Goal: Task Accomplishment & Management: Manage account settings

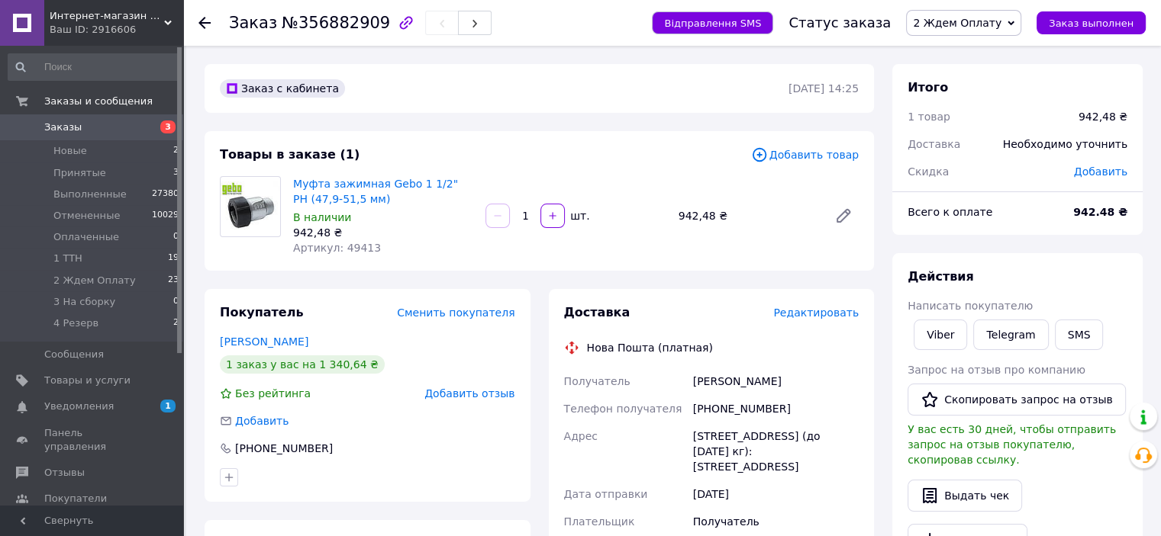
click at [59, 121] on span "Заказы" at bounding box center [62, 128] width 37 height 14
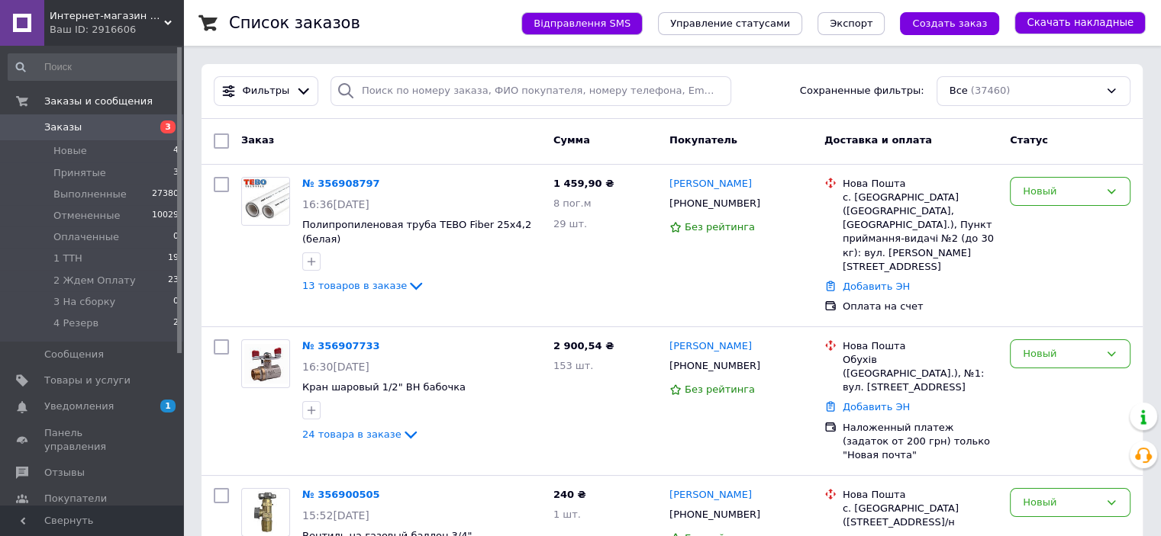
click at [56, 128] on span "Заказы" at bounding box center [62, 128] width 37 height 14
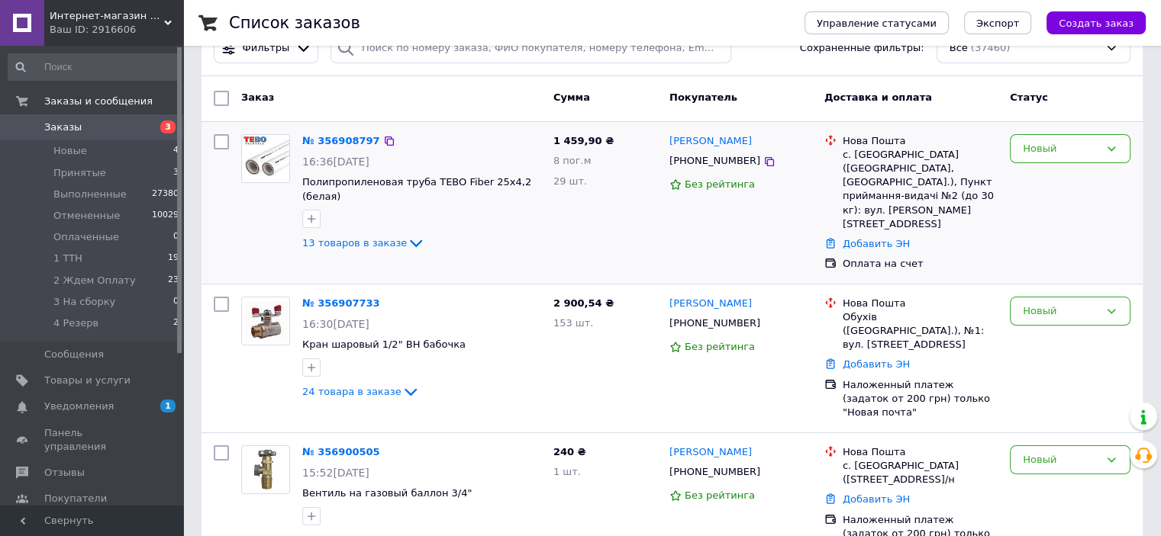
scroll to position [37, 0]
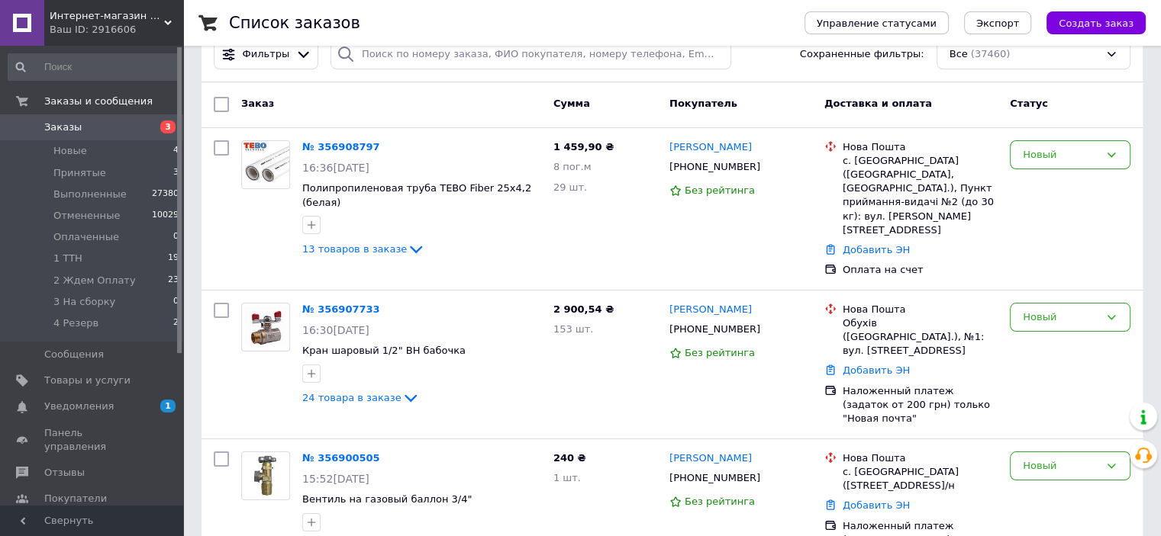
click at [221, 108] on input "checkbox" at bounding box center [221, 104] width 15 height 15
checkbox input "true"
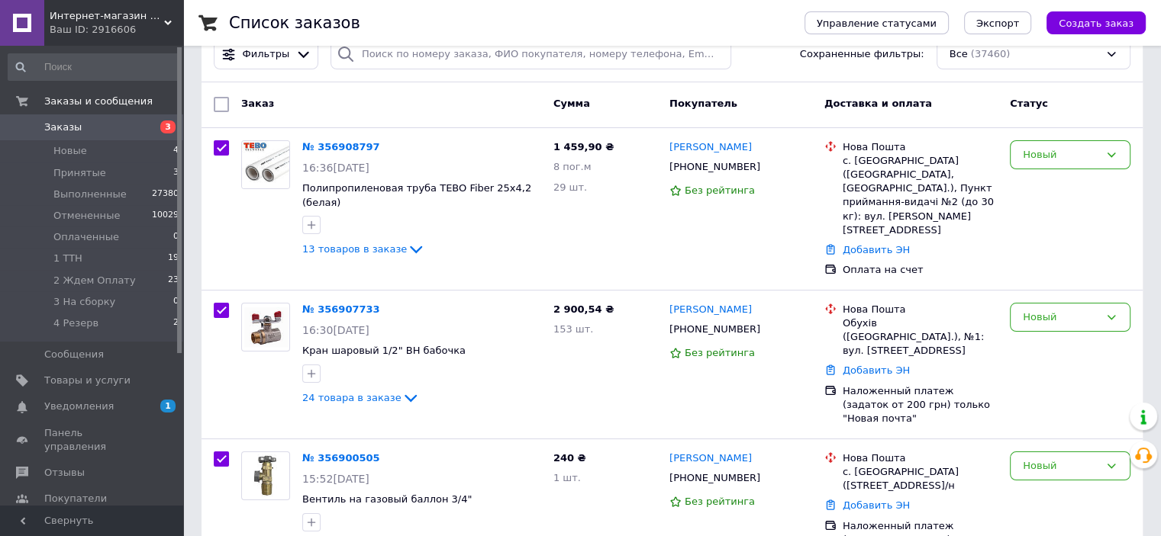
checkbox input "true"
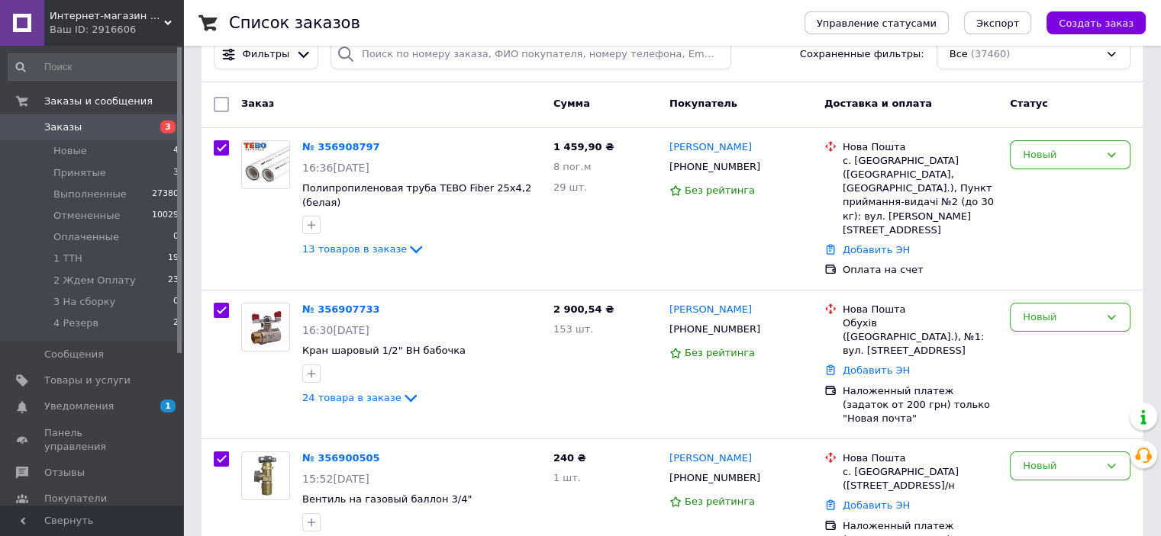
checkbox input "true"
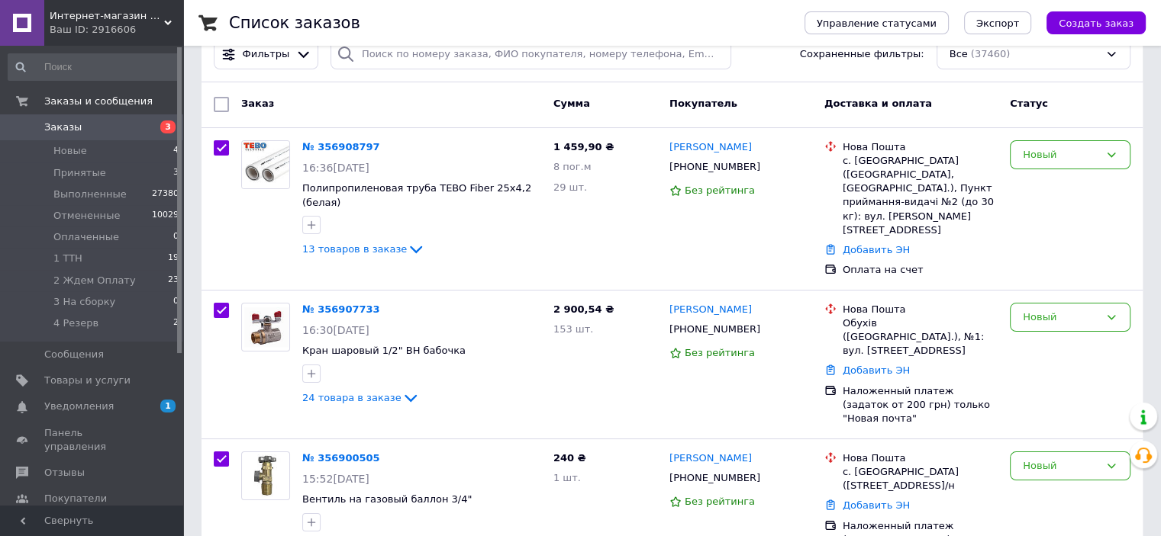
checkbox input "true"
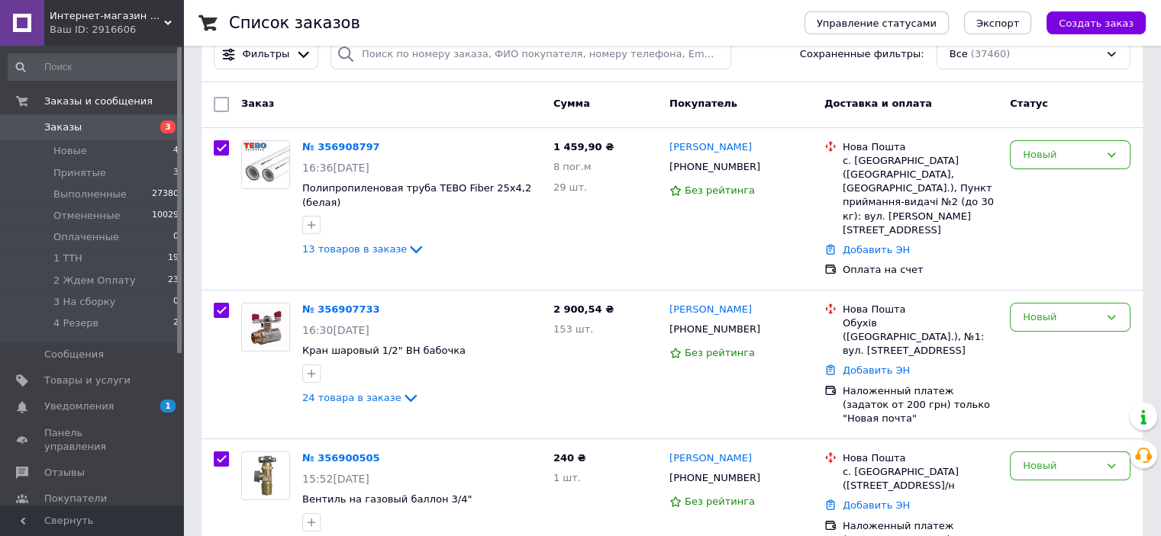
checkbox input "true"
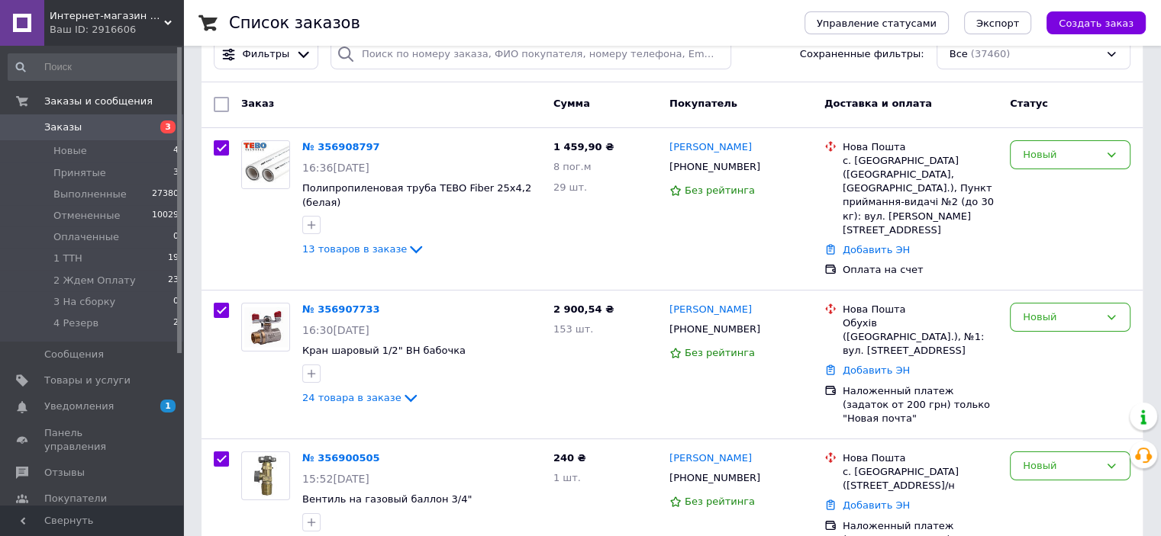
checkbox input "true"
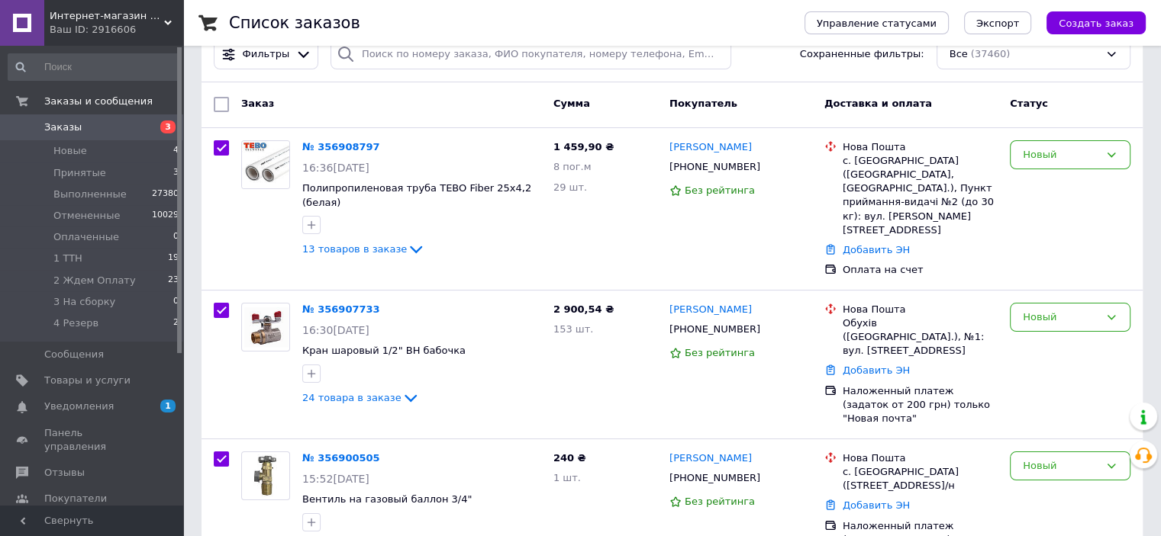
checkbox input "true"
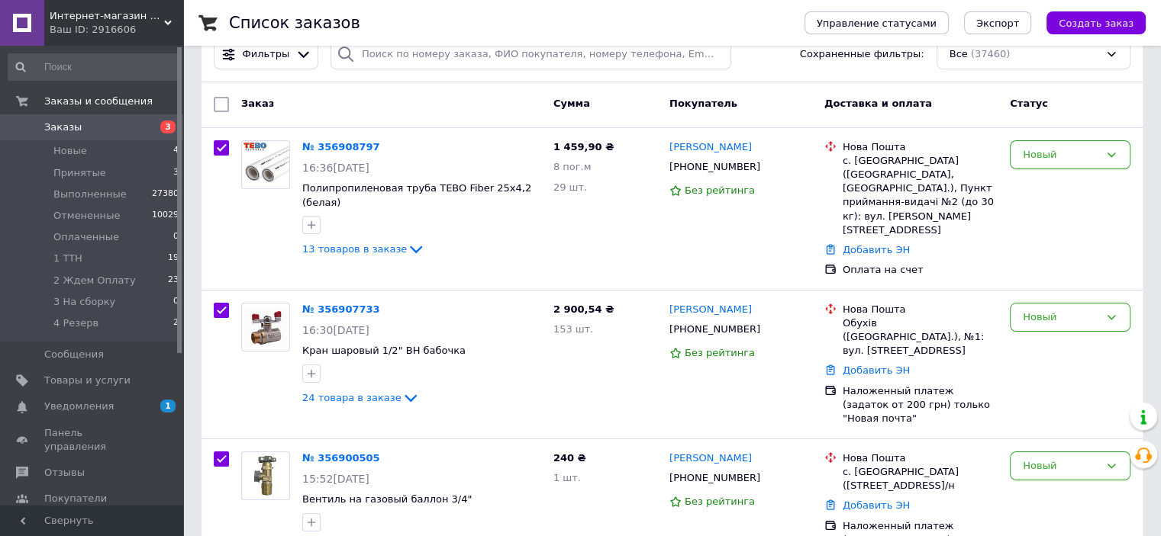
checkbox input "true"
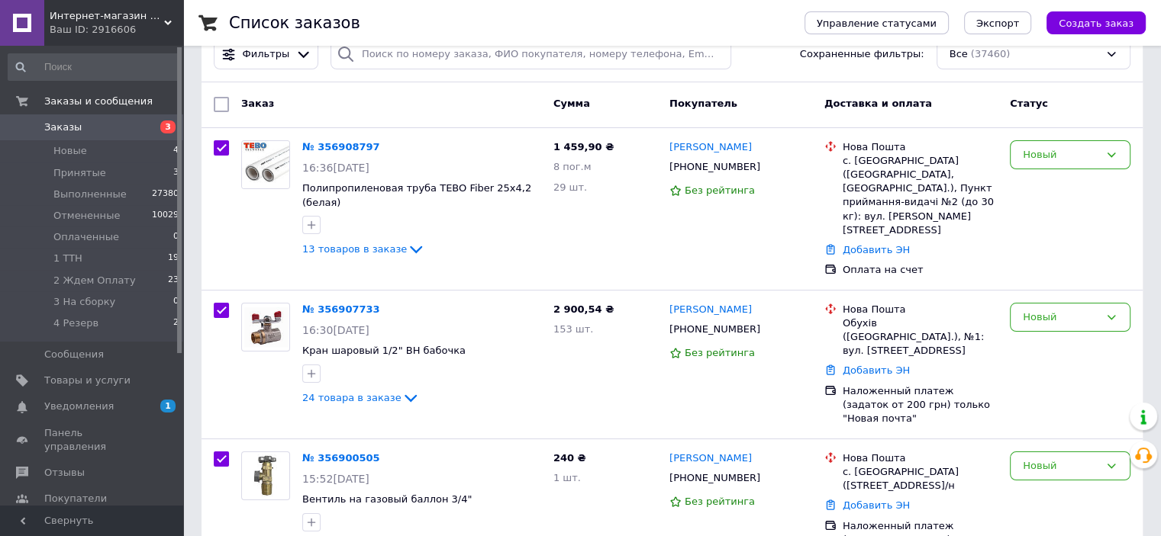
checkbox input "true"
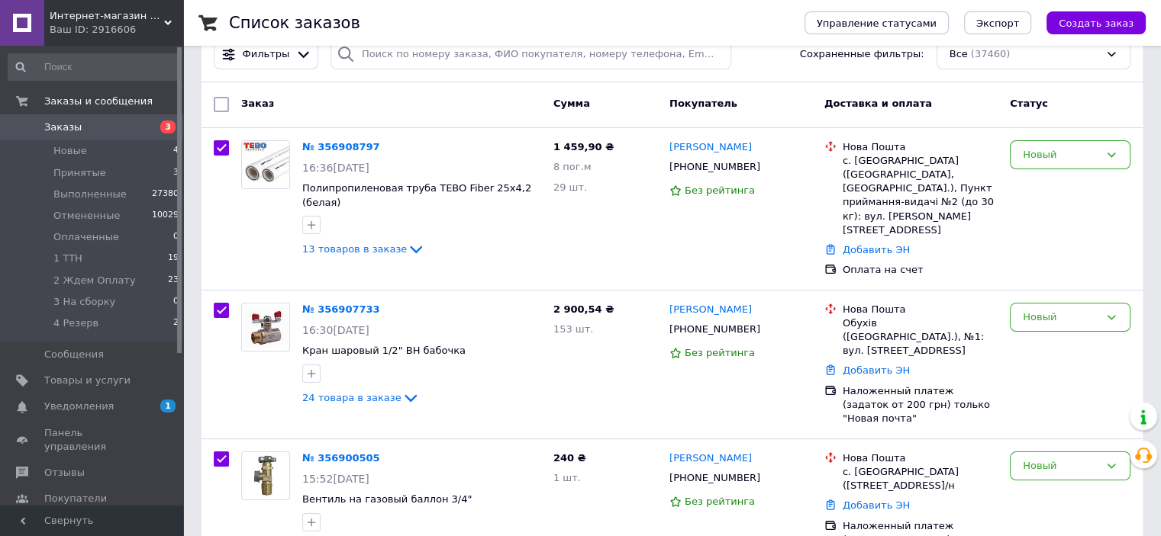
checkbox input "true"
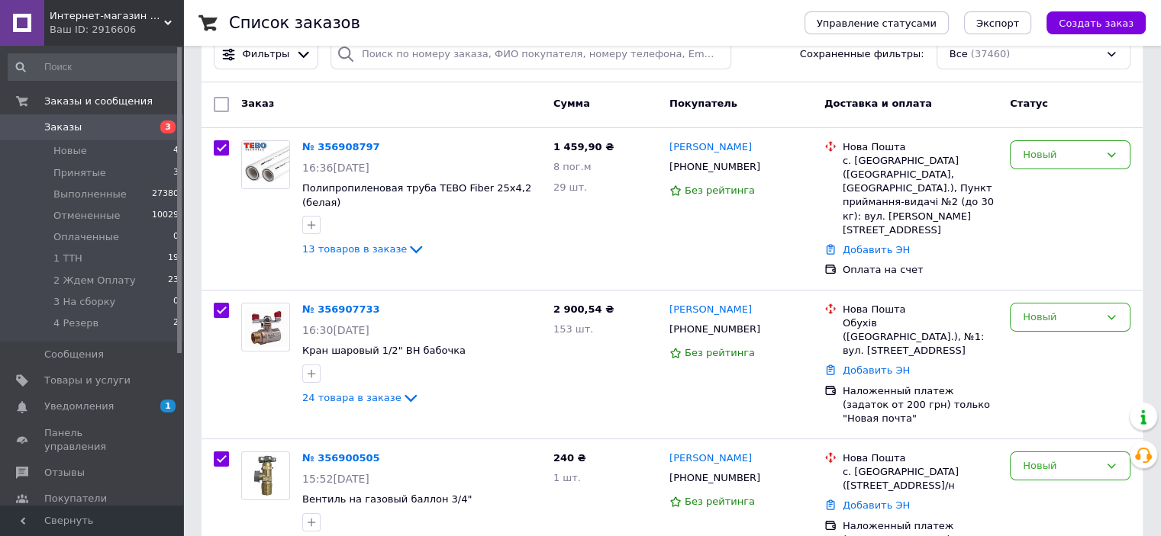
checkbox input "true"
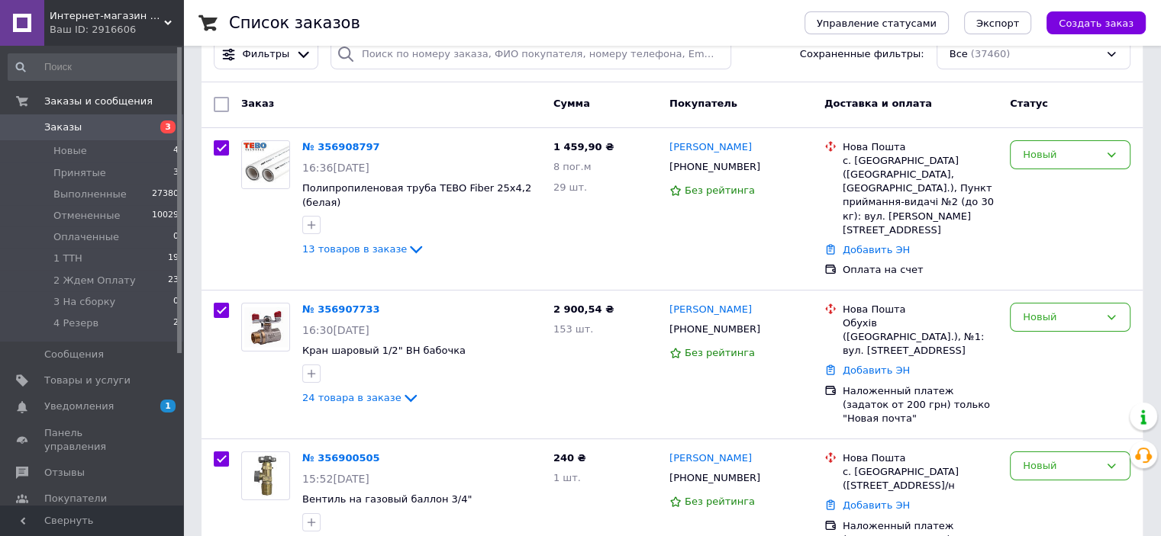
checkbox input "true"
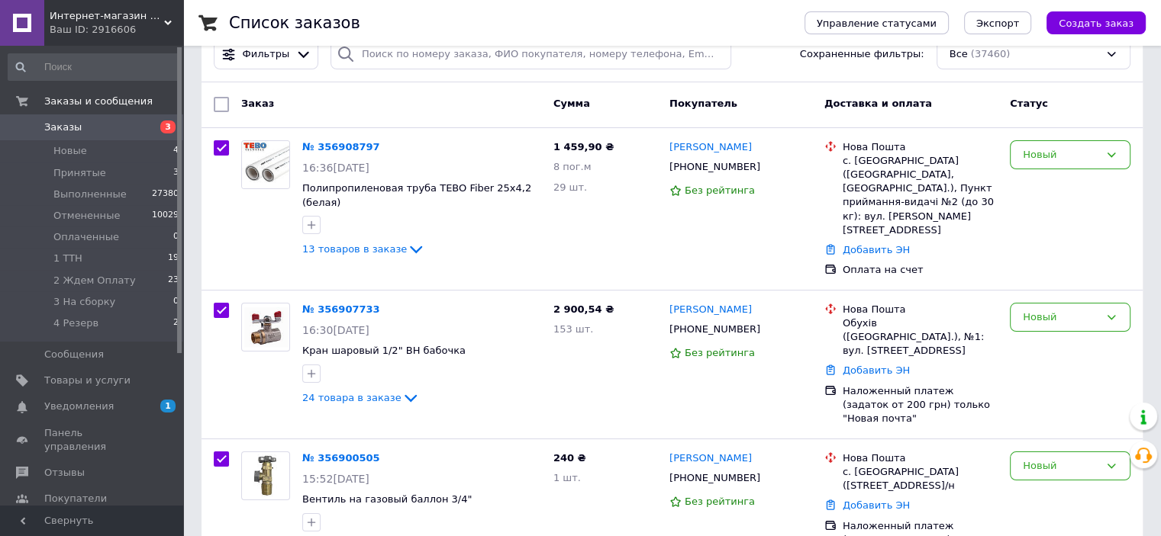
checkbox input "true"
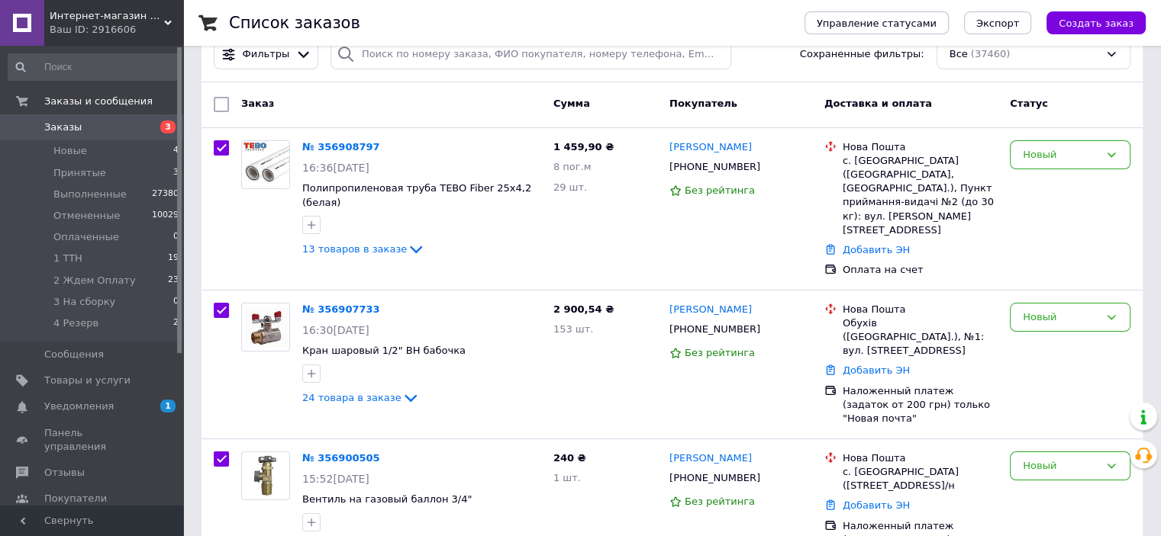
checkbox input "true"
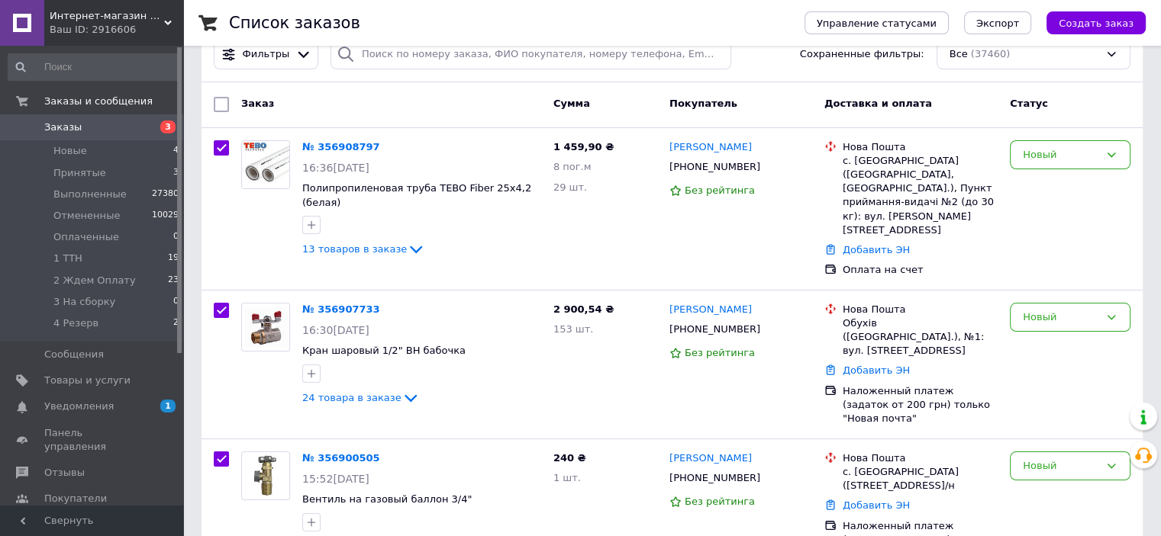
checkbox input "true"
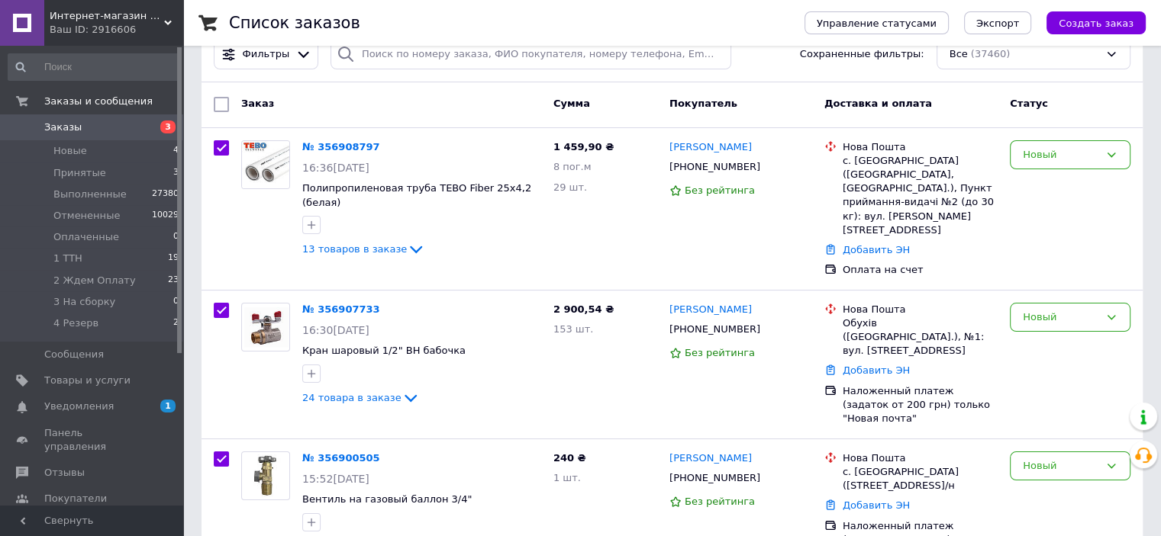
checkbox input "true"
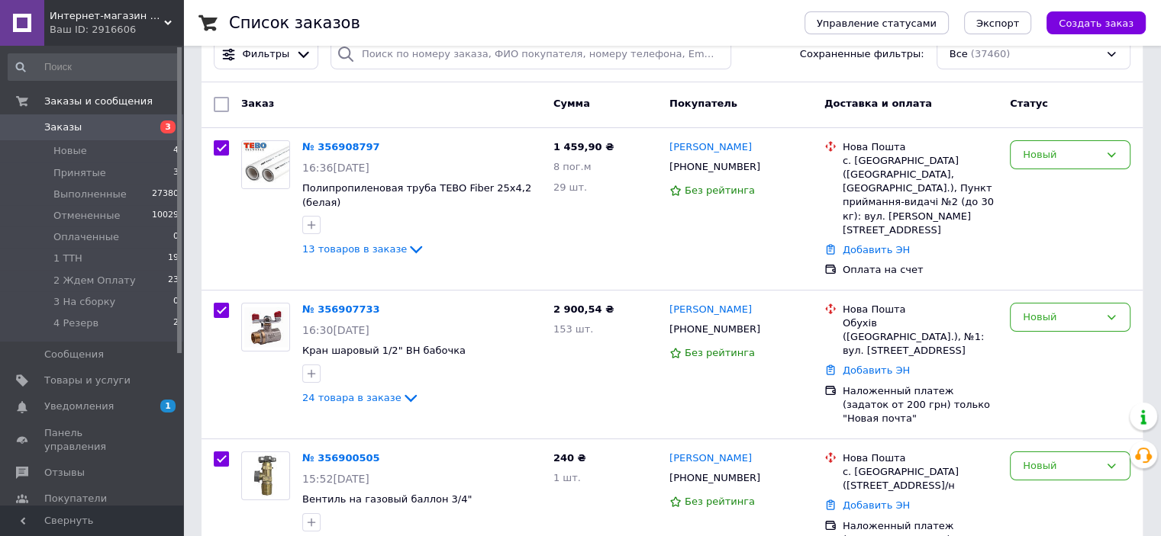
checkbox input "true"
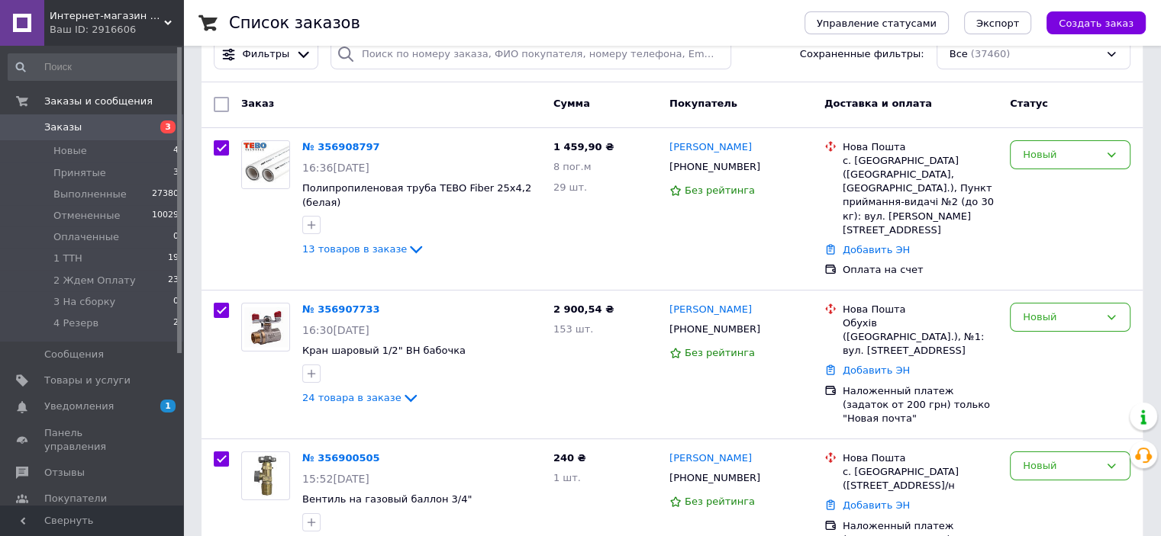
checkbox input "true"
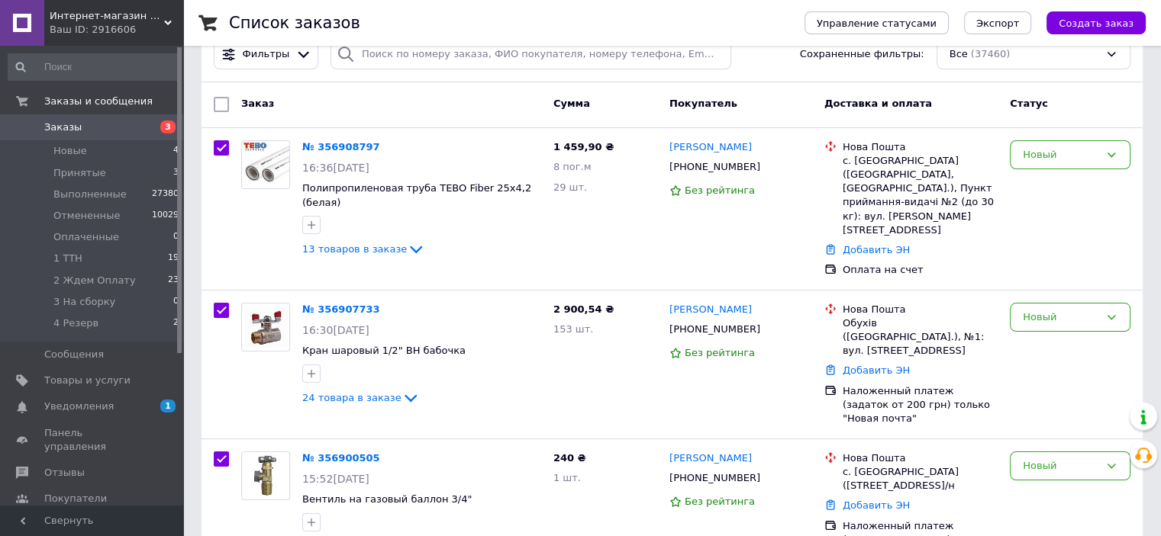
checkbox input "true"
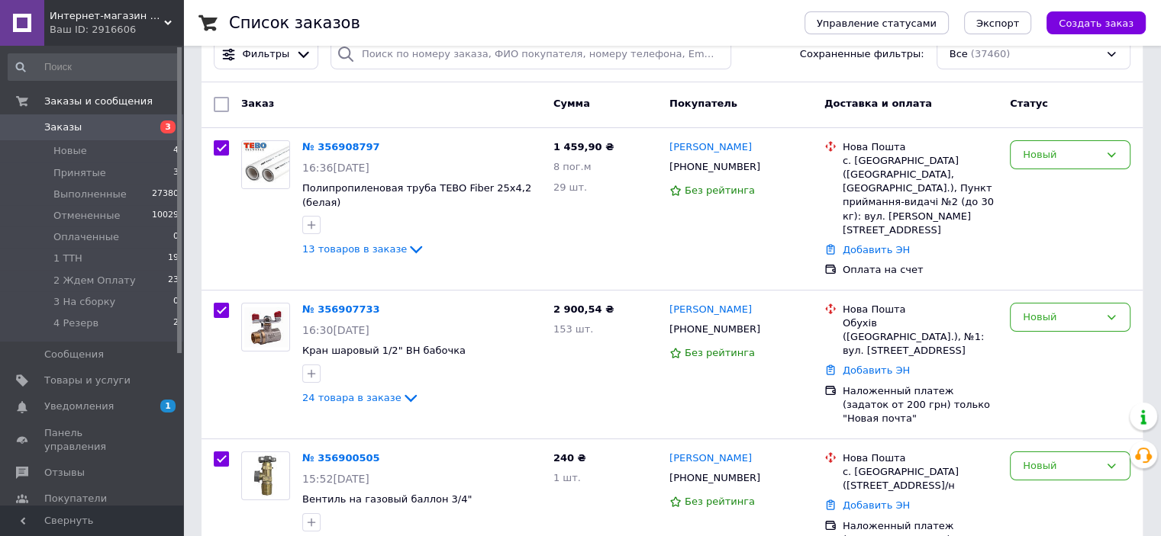
checkbox input "true"
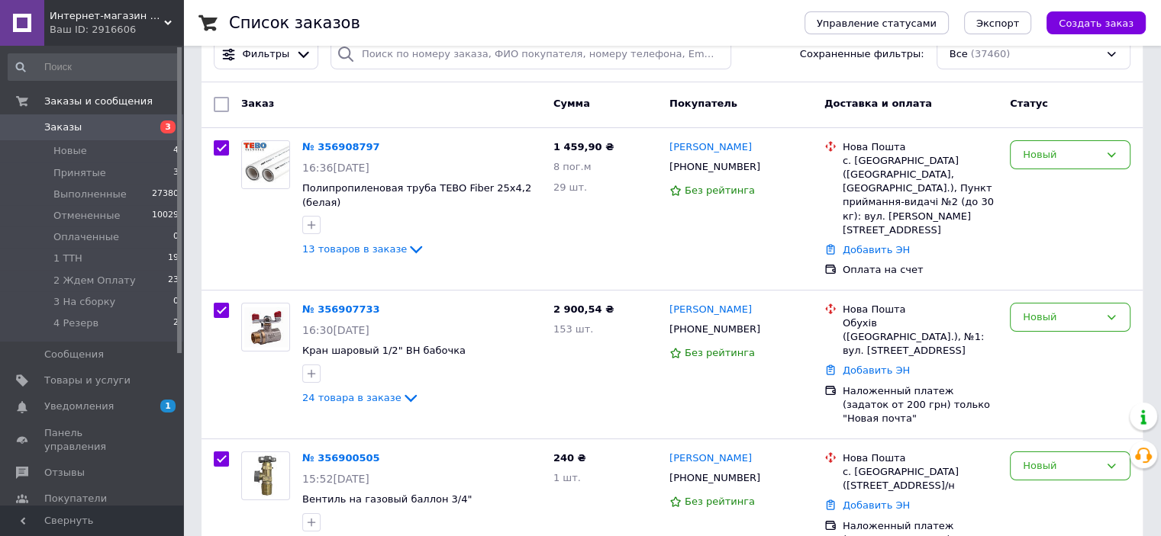
checkbox input "true"
drag, startPoint x: 221, startPoint y: 108, endPoint x: 281, endPoint y: 110, distance: 60.3
click at [281, 110] on div "Действия для 100 заказов" at bounding box center [309, 104] width 195 height 24
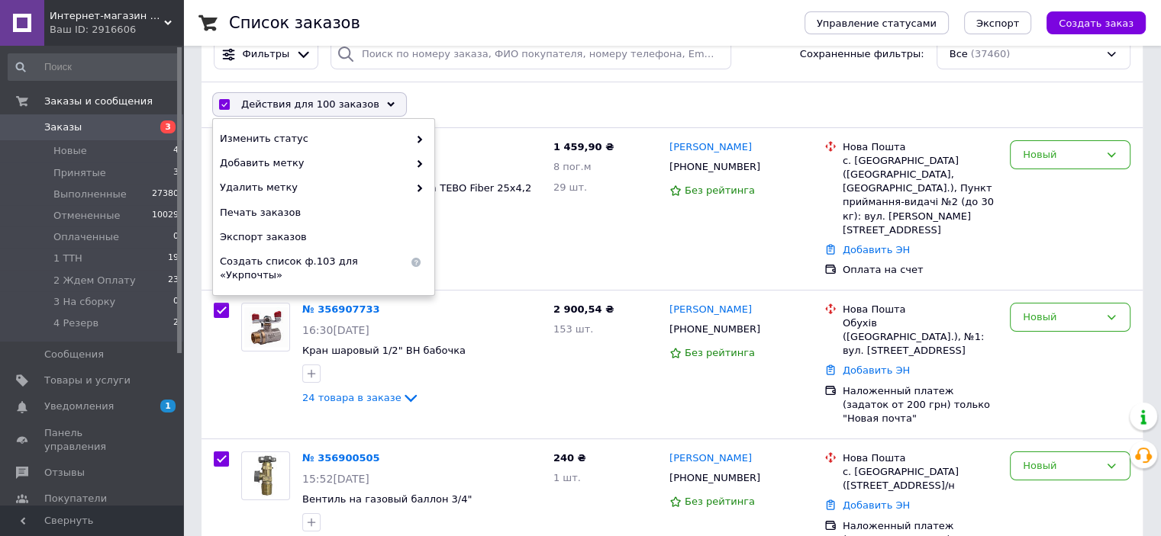
click at [281, 110] on span "Действия для 100 заказов" at bounding box center [310, 105] width 138 height 14
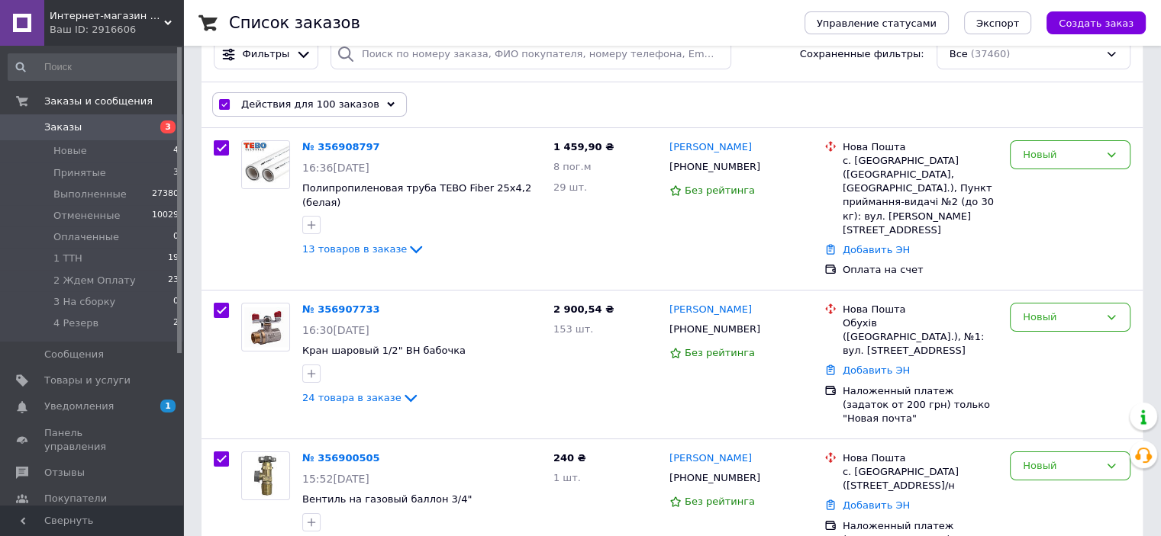
click at [462, 103] on div "Действия для 100 заказов Выбрать все 37460 заказов Выбраны все 37460 заказов От…" at bounding box center [671, 105] width 935 height 40
click at [78, 150] on span "Новые" at bounding box center [70, 151] width 34 height 14
checkbox input "false"
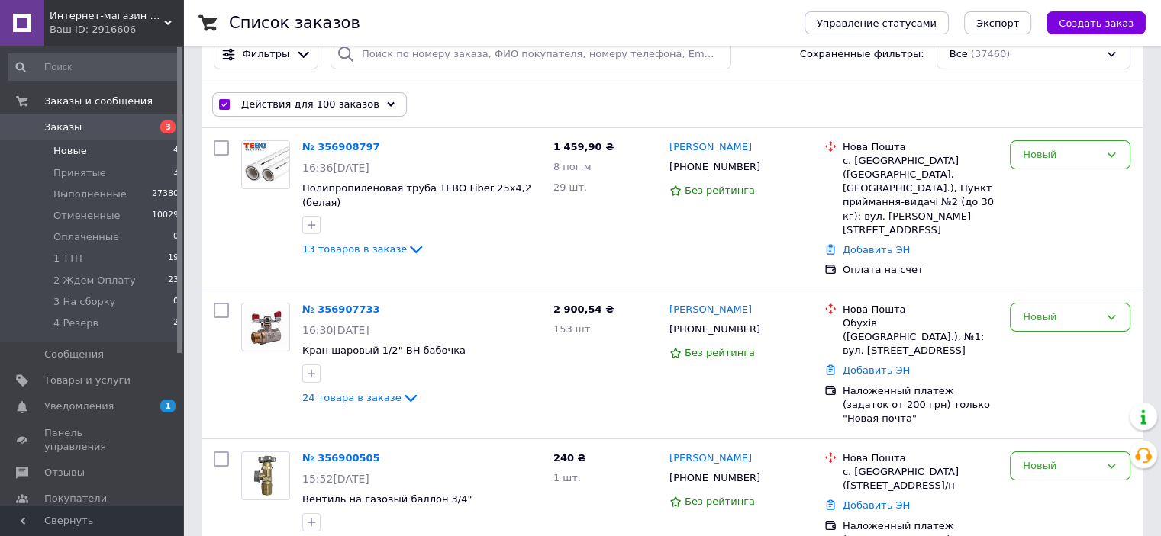
checkbox input "false"
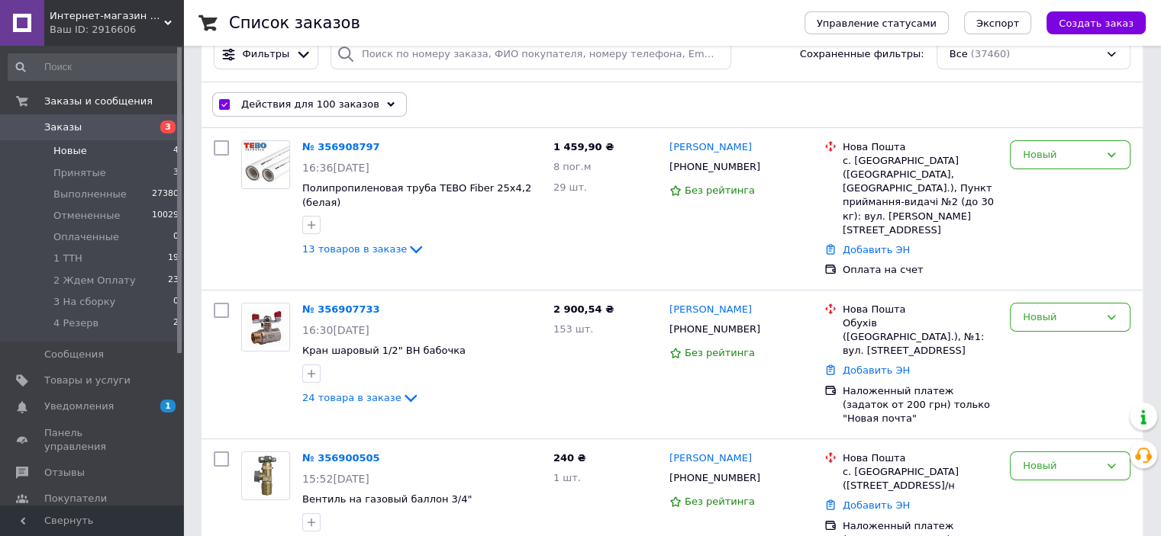
checkbox input "false"
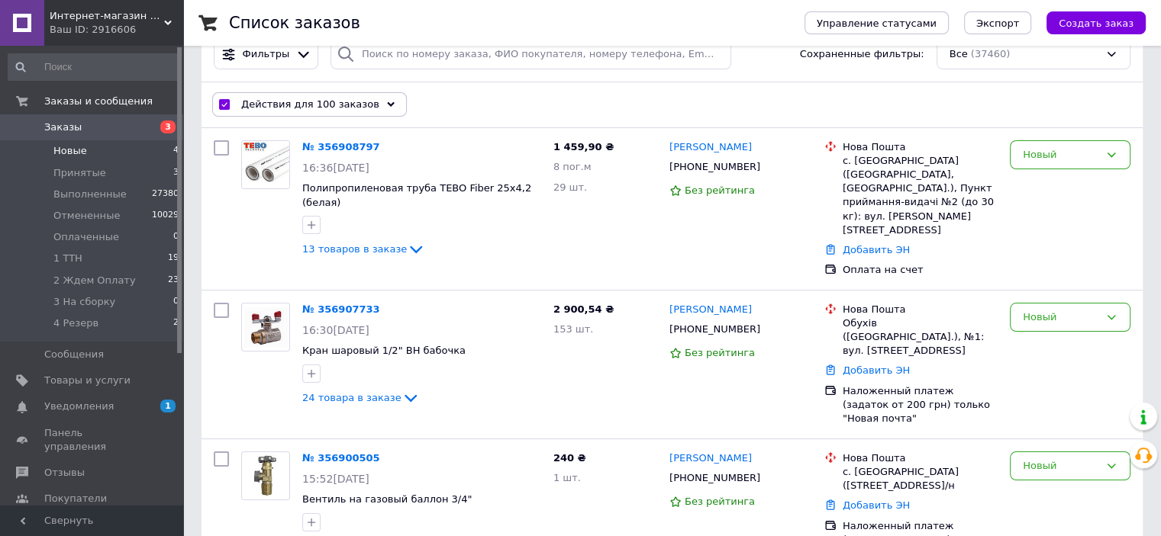
checkbox input "false"
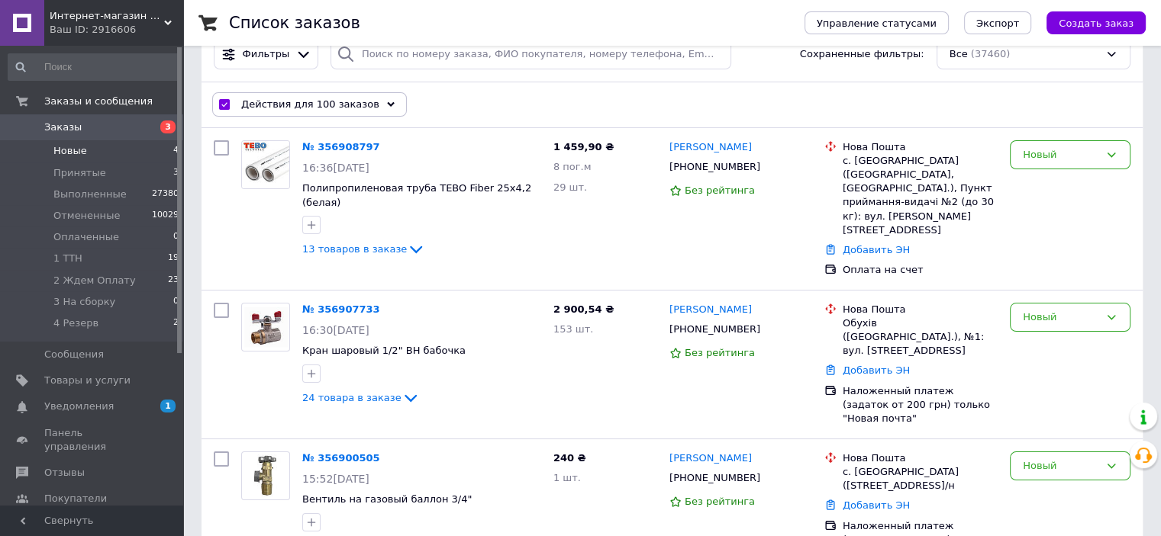
checkbox input "false"
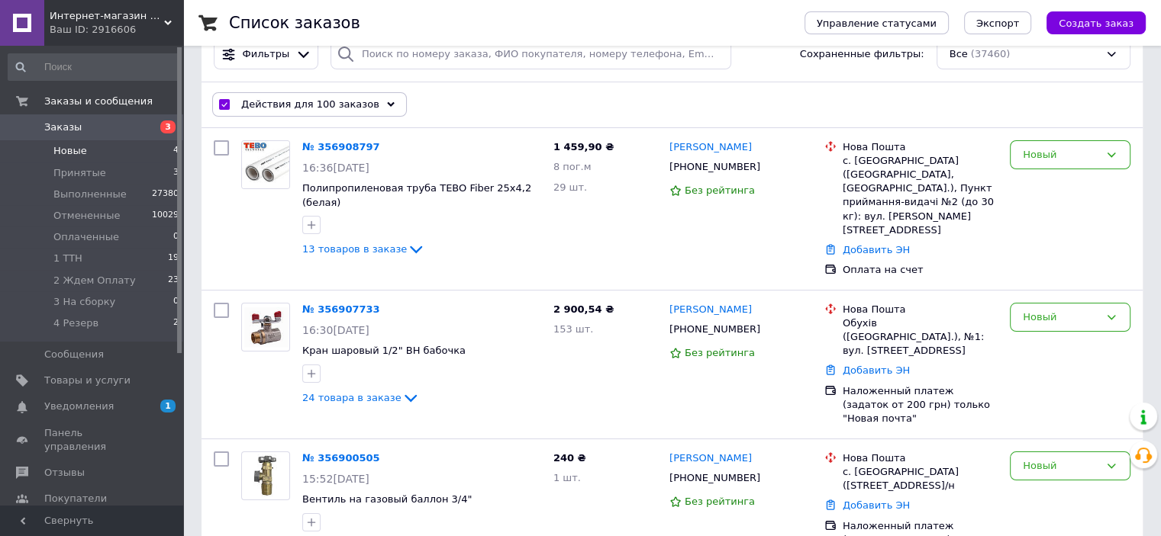
checkbox input "false"
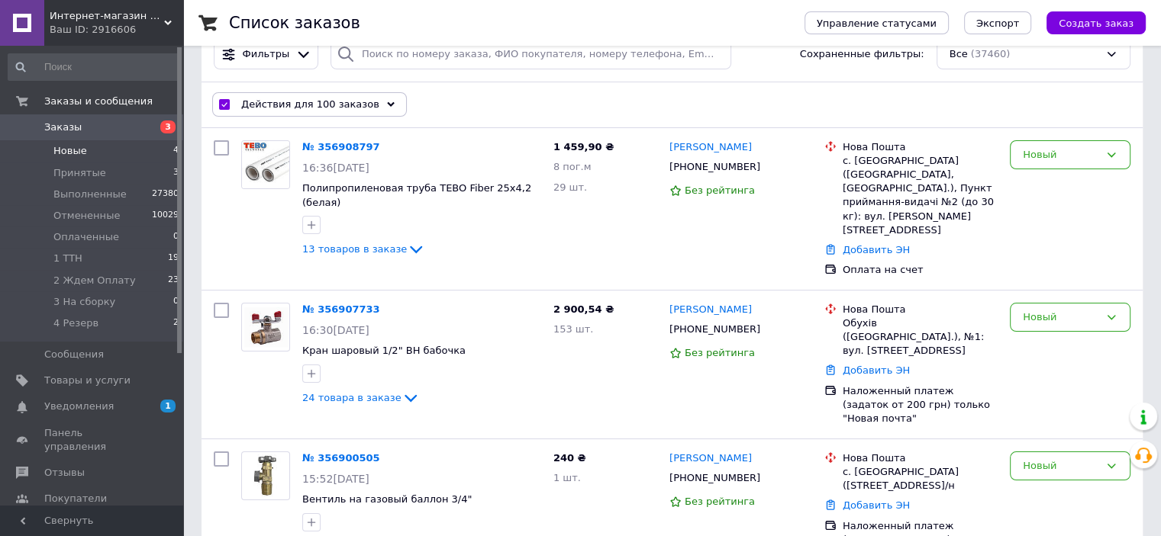
checkbox input "false"
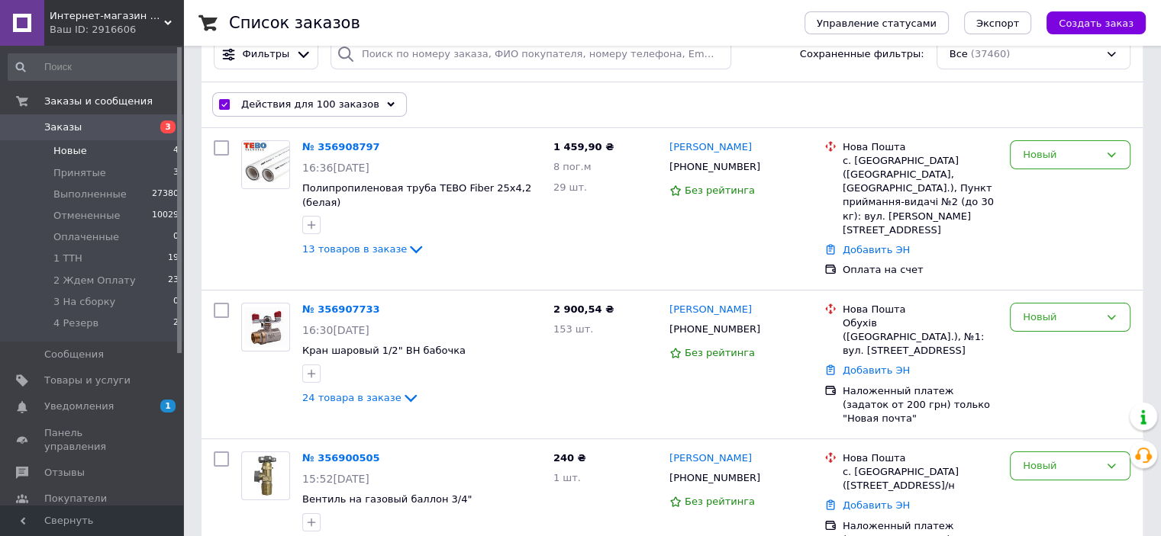
checkbox input "false"
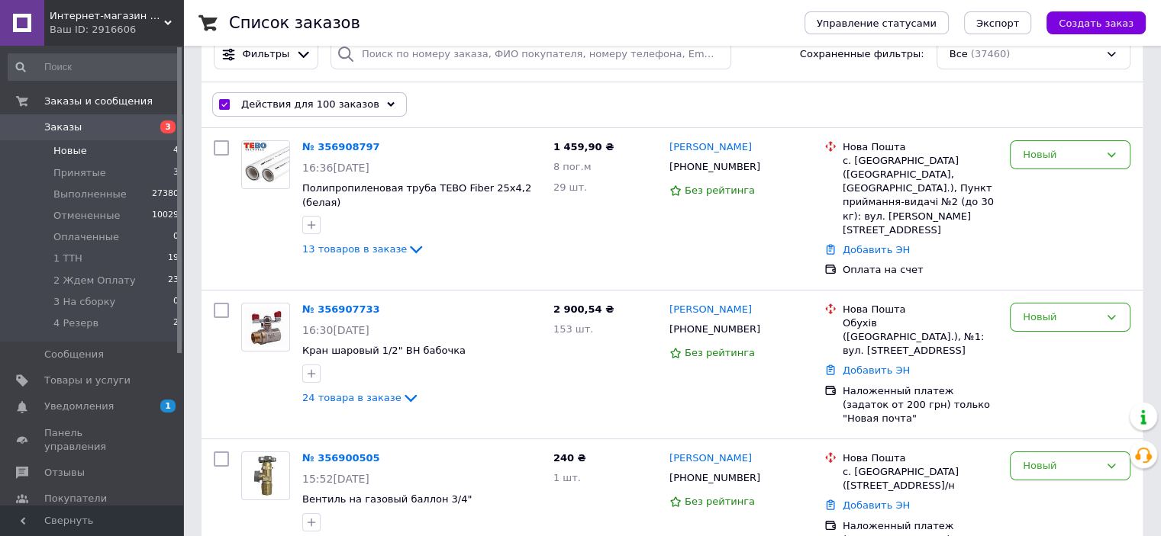
checkbox input "false"
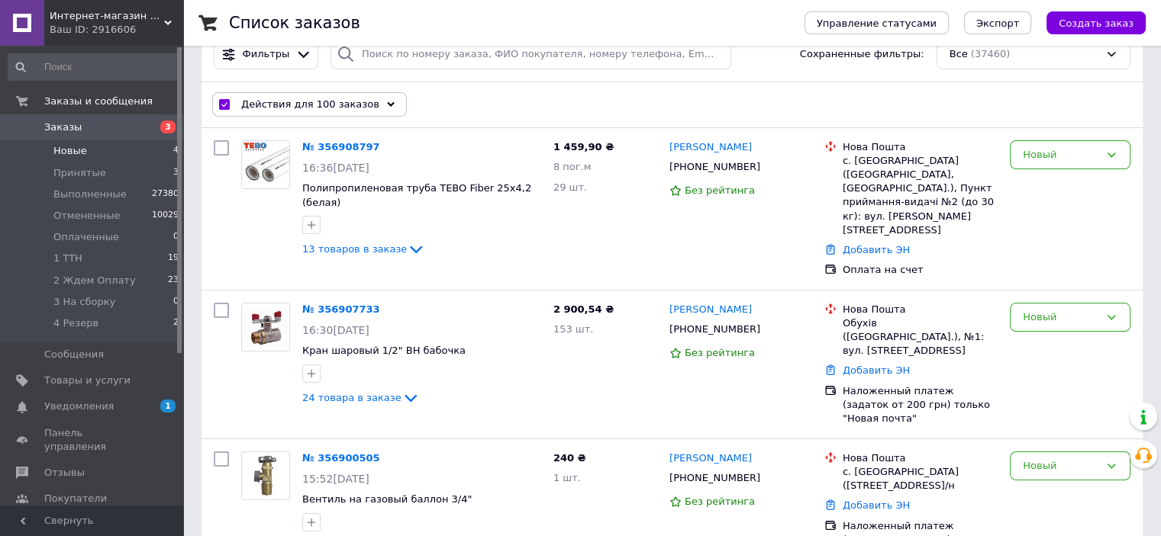
checkbox input "false"
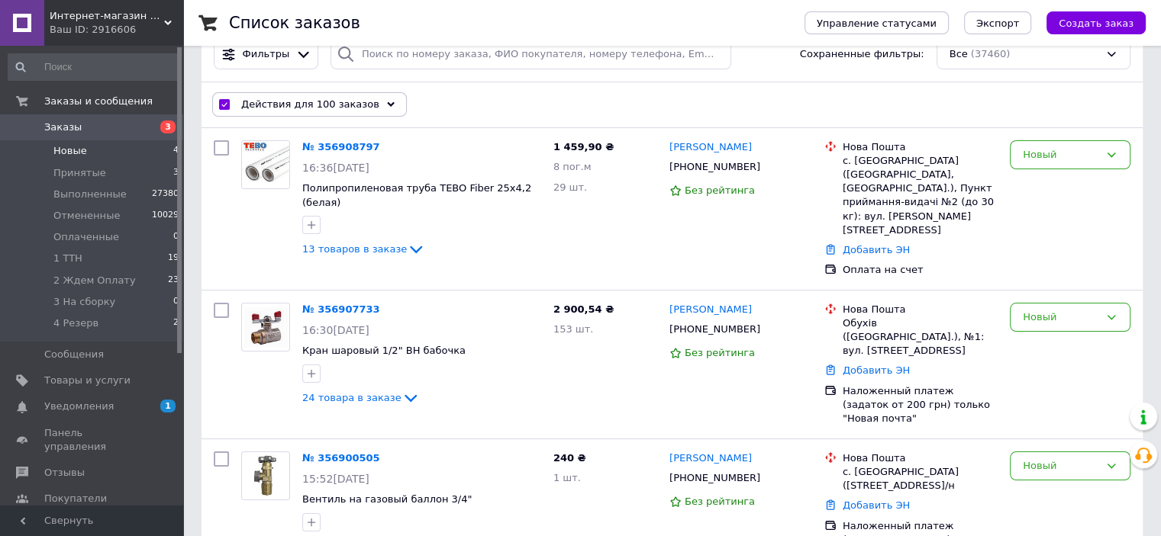
checkbox input "false"
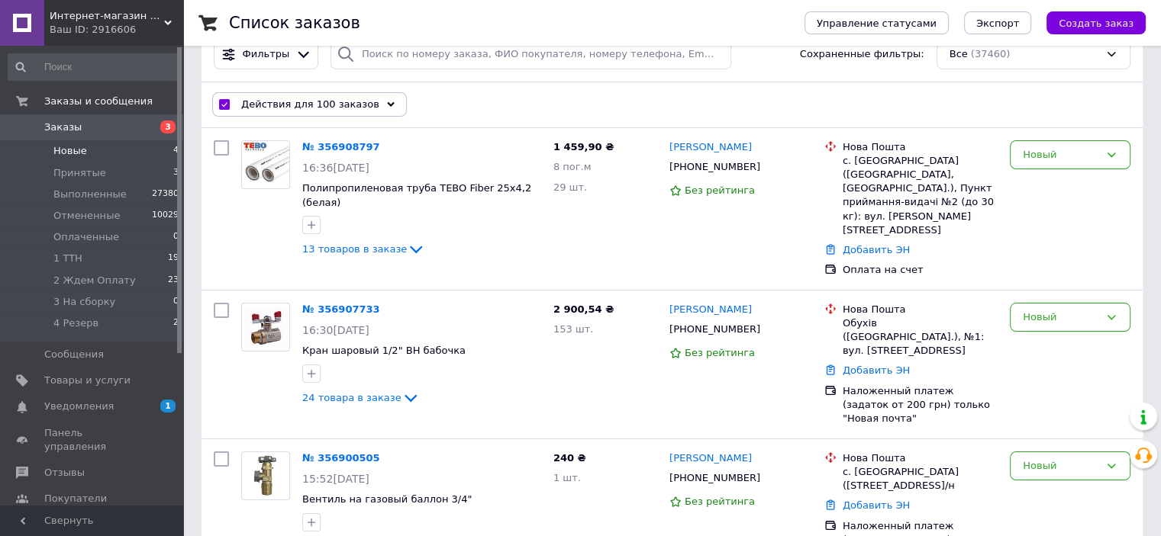
checkbox input "false"
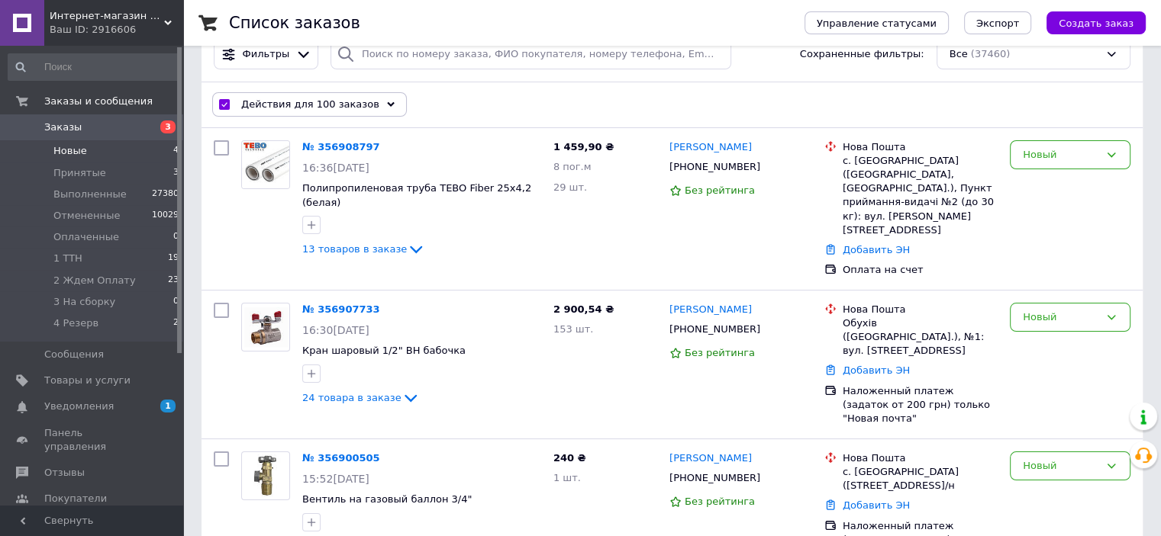
checkbox input "false"
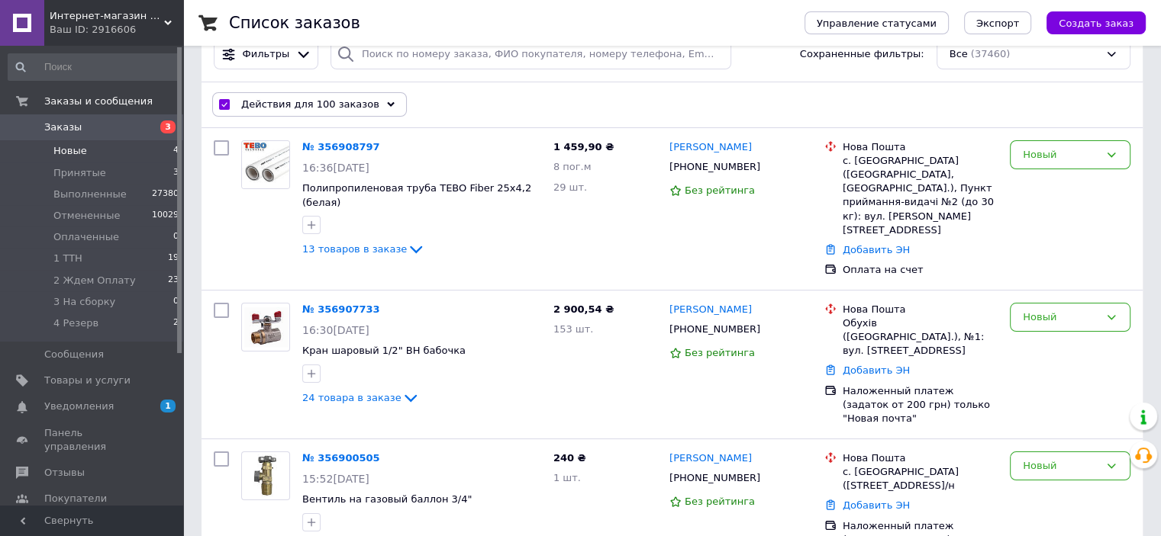
checkbox input "false"
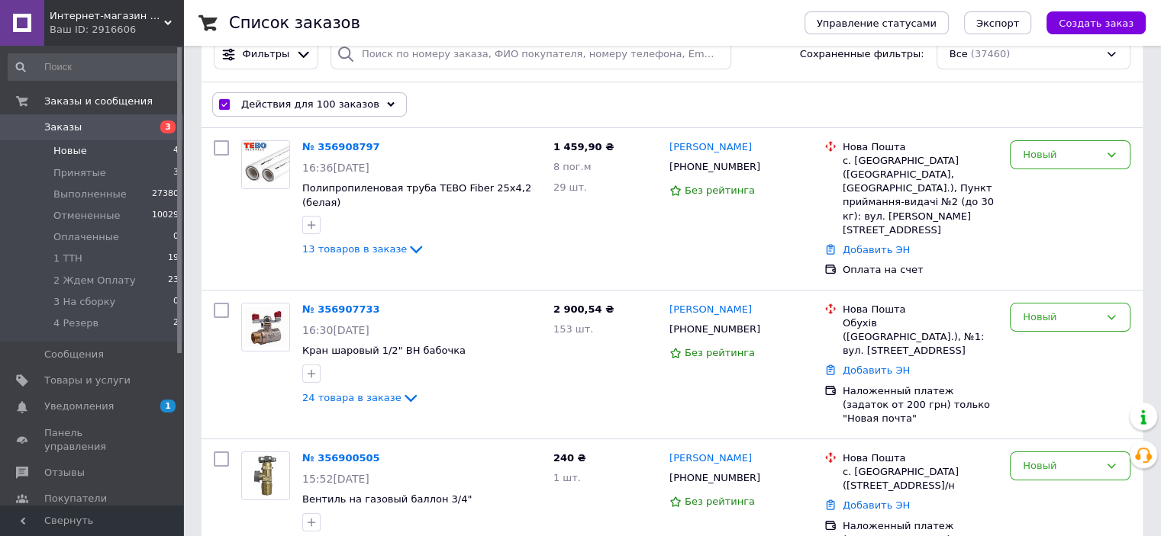
checkbox input "false"
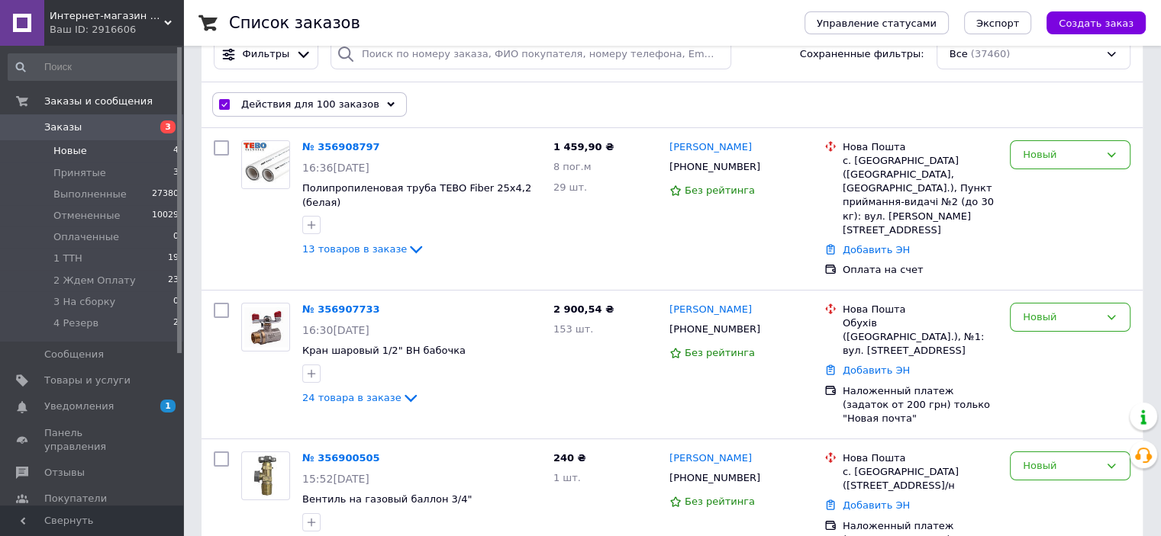
checkbox input "false"
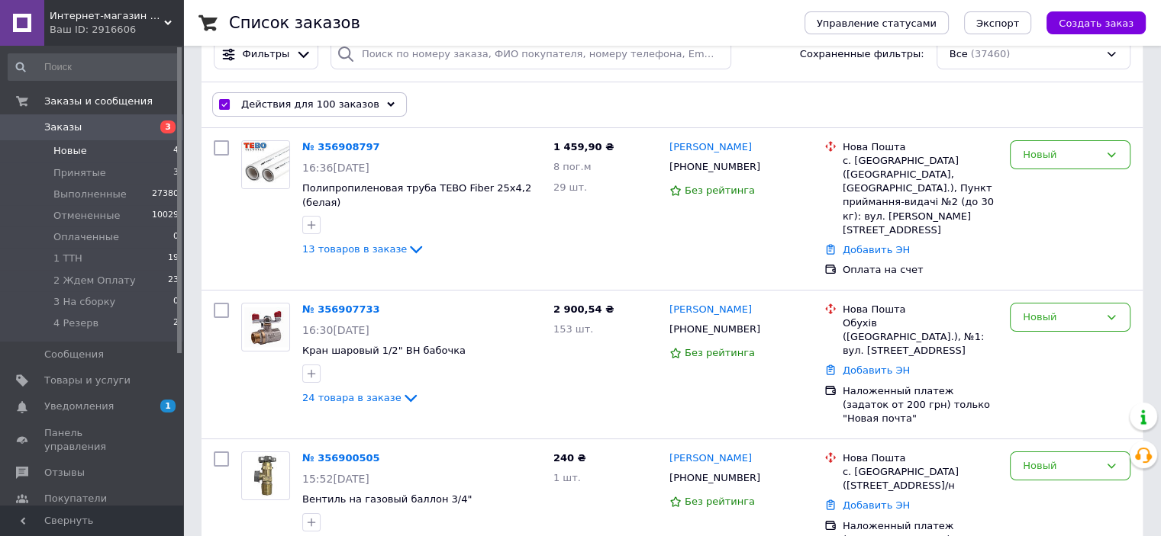
checkbox input "false"
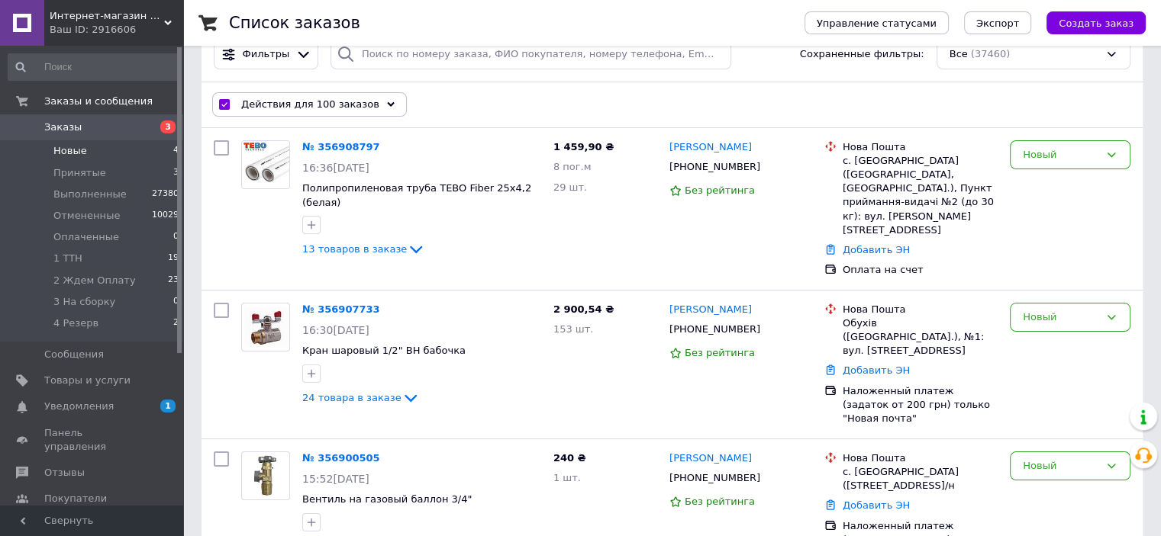
checkbox input "false"
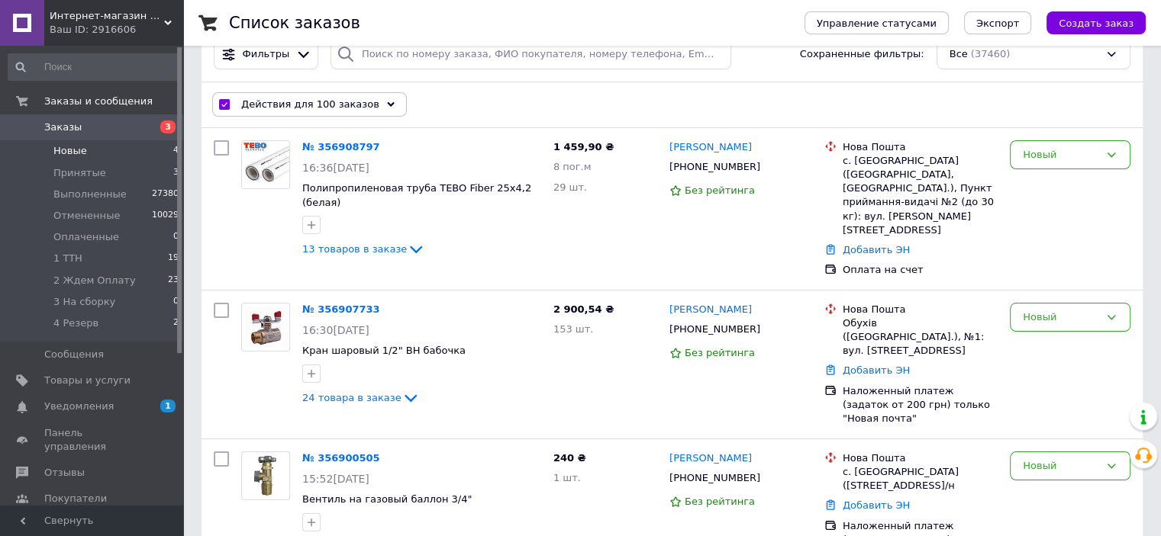
checkbox input "false"
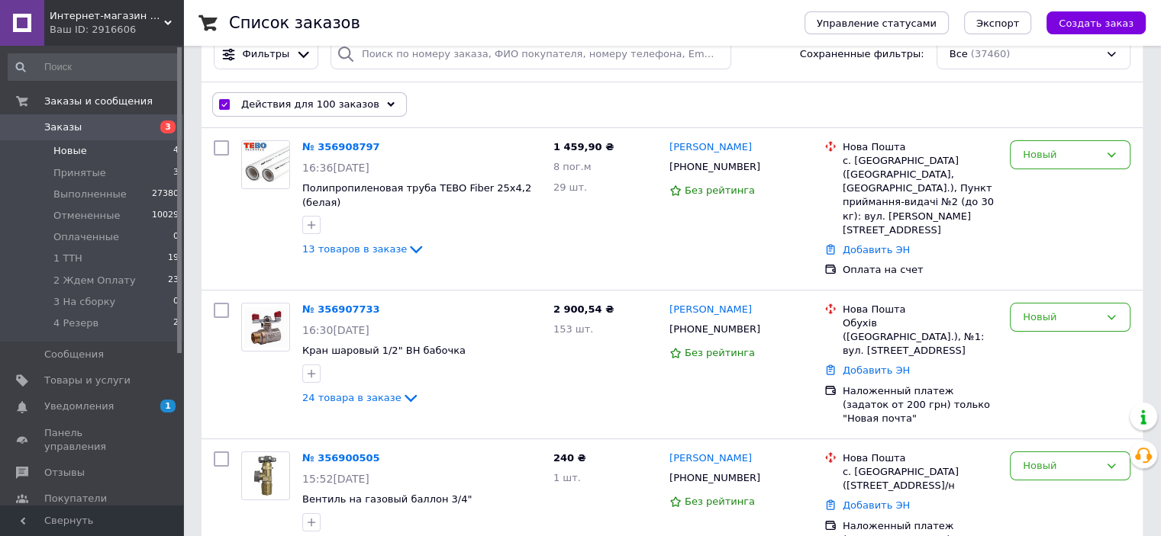
checkbox input "false"
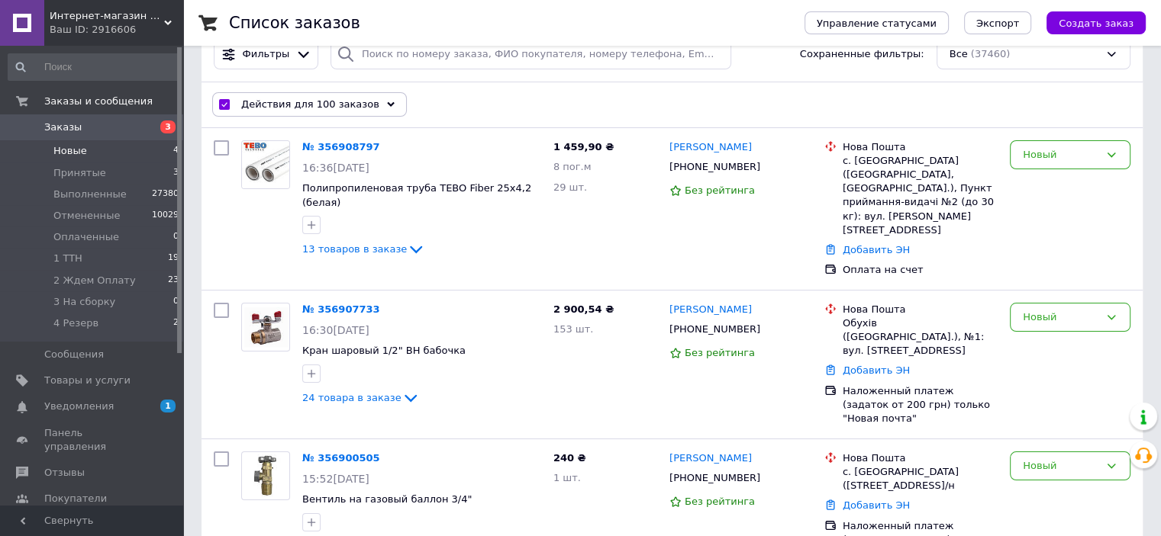
checkbox input "false"
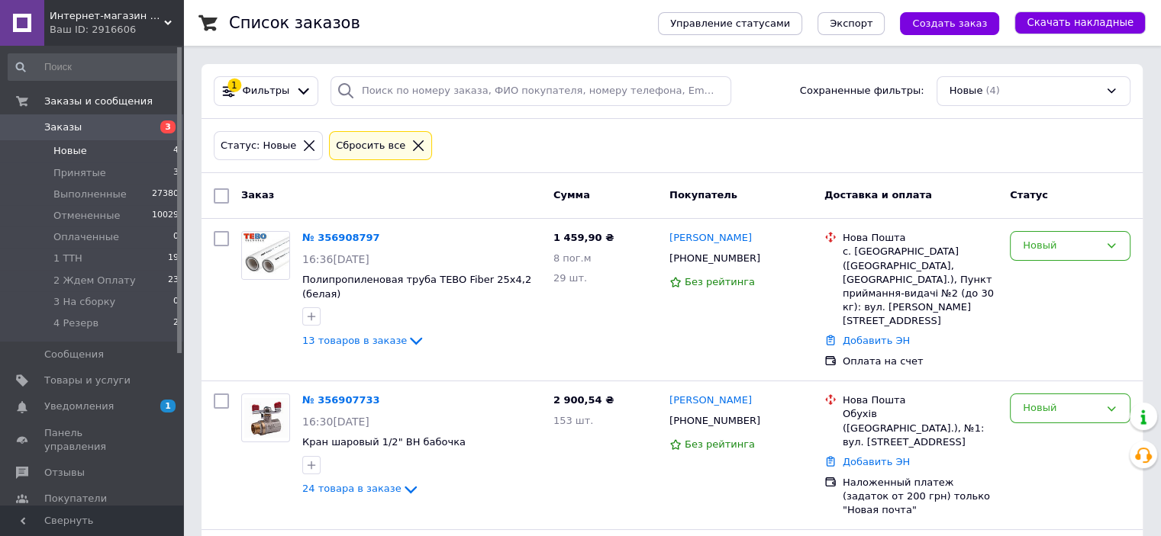
click at [225, 197] on input "checkbox" at bounding box center [221, 195] width 15 height 15
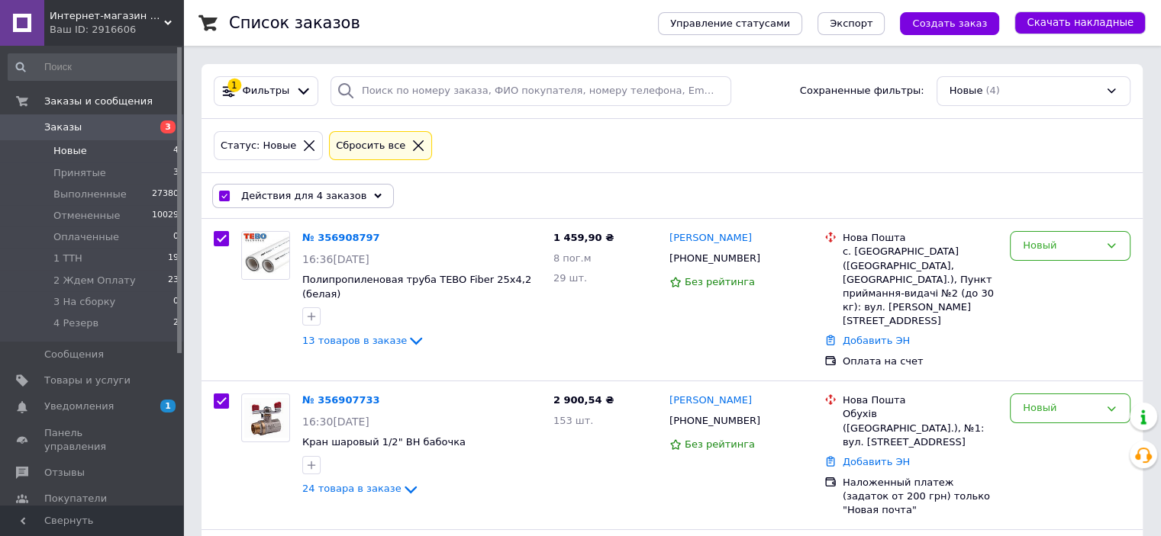
click at [325, 201] on div "Действия для 4 заказов" at bounding box center [303, 196] width 182 height 24
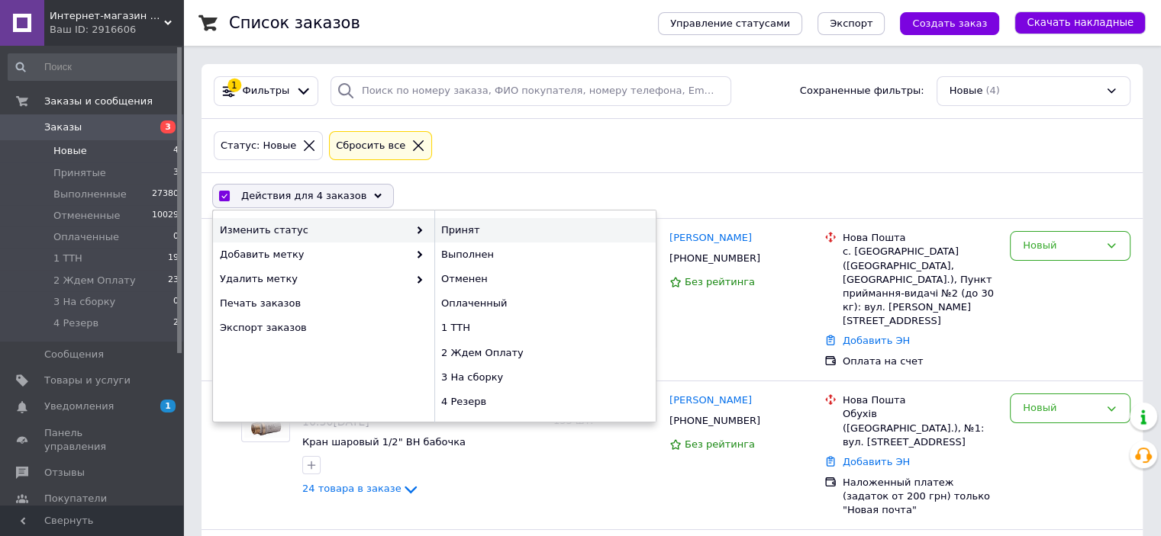
click at [470, 231] on div "Принят" at bounding box center [544, 230] width 221 height 24
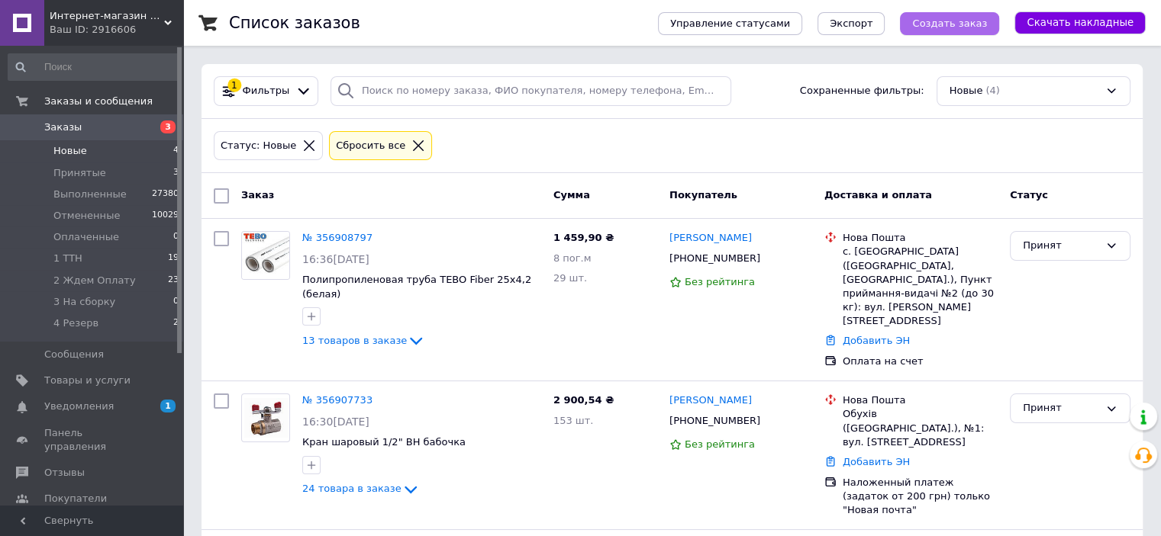
click at [967, 18] on span "Создать заказ" at bounding box center [949, 23] width 75 height 11
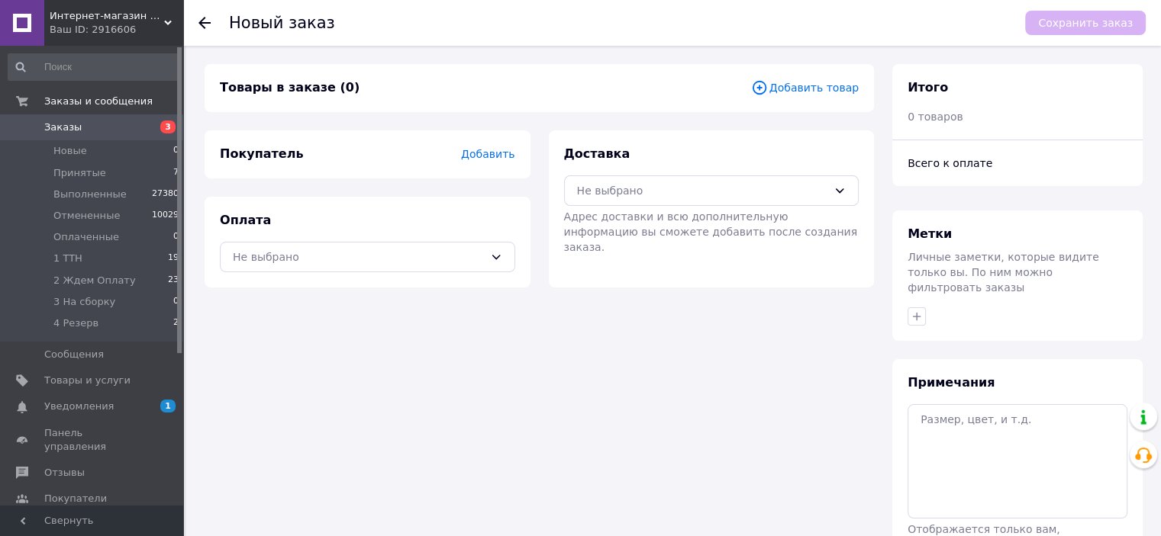
click at [810, 89] on span "Добавить товар" at bounding box center [805, 87] width 108 height 17
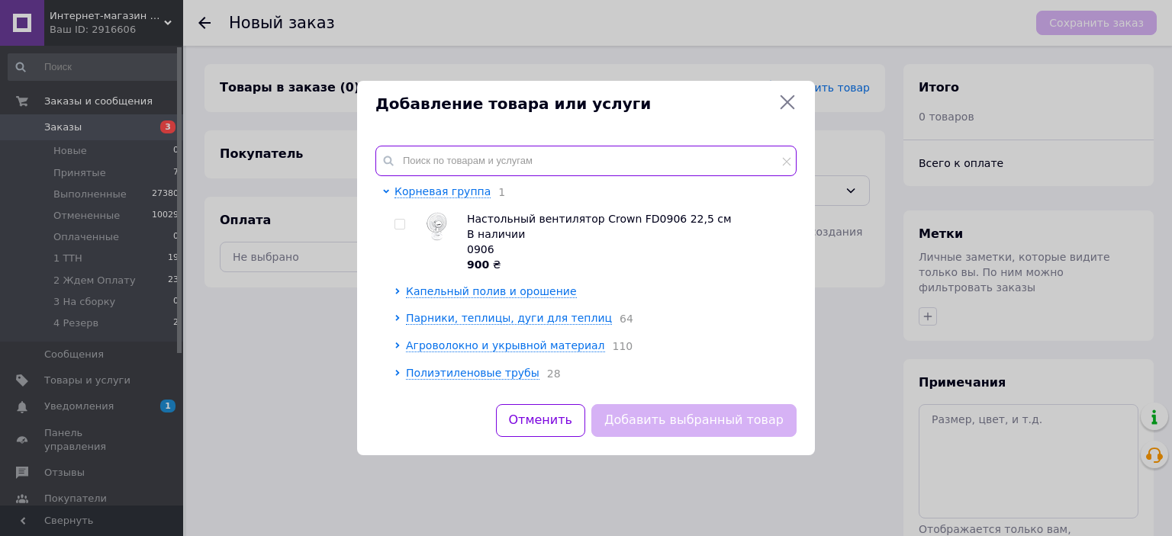
click at [473, 163] on input "text" at bounding box center [585, 161] width 421 height 31
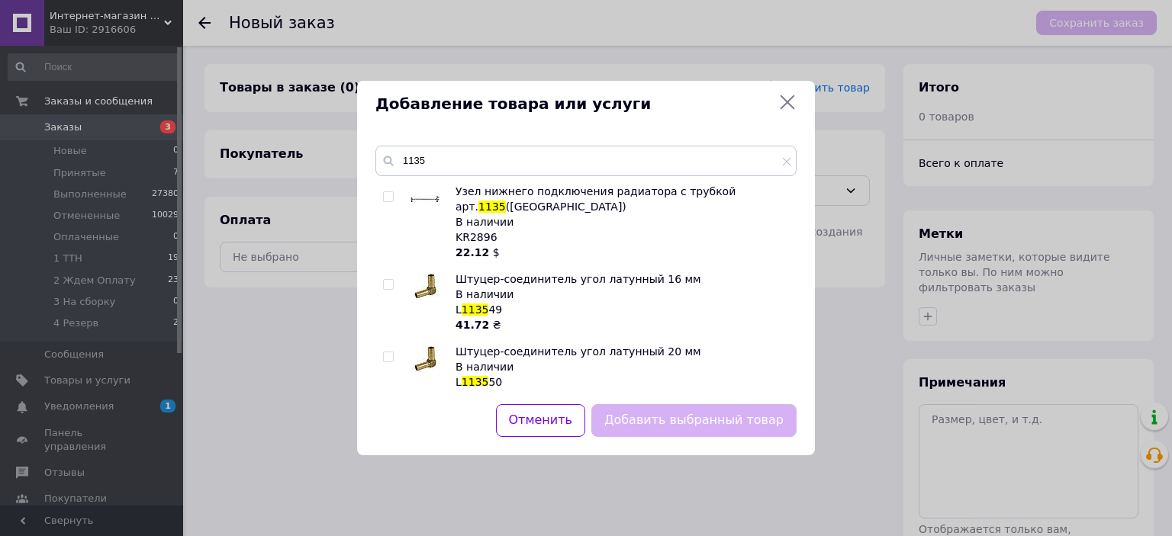
click at [383, 197] on input "checkbox" at bounding box center [388, 197] width 10 height 10
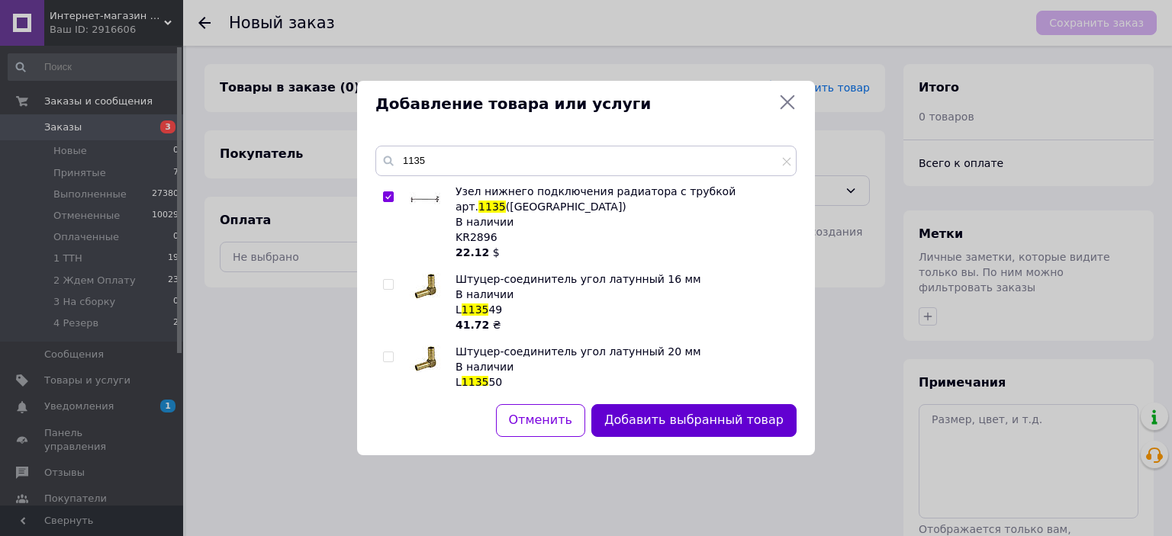
click at [655, 421] on button "Добавить выбранный товар" at bounding box center [693, 420] width 205 height 33
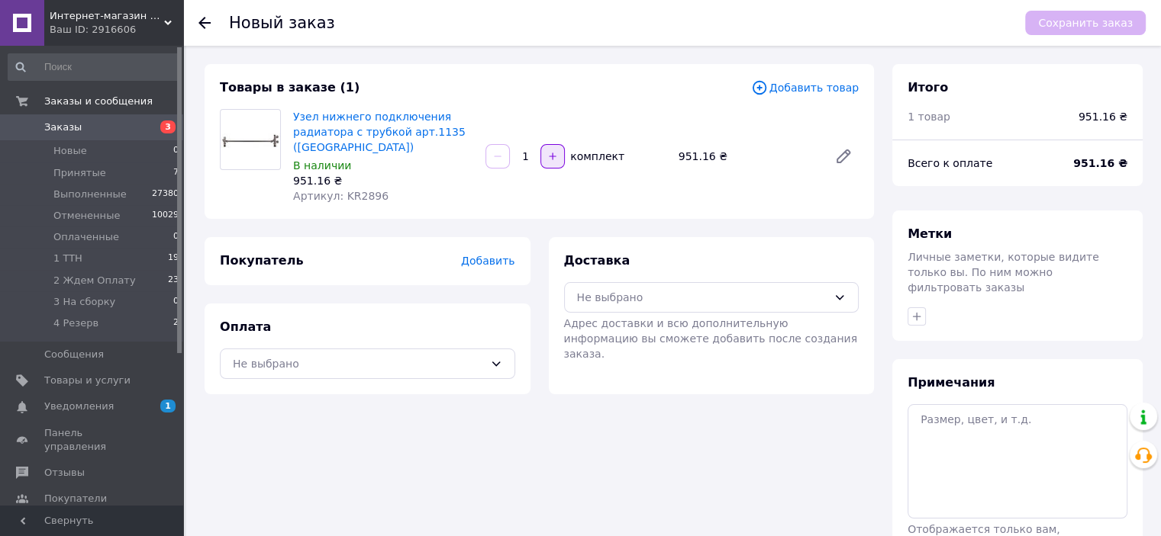
click at [549, 152] on icon "button" at bounding box center [552, 156] width 11 height 11
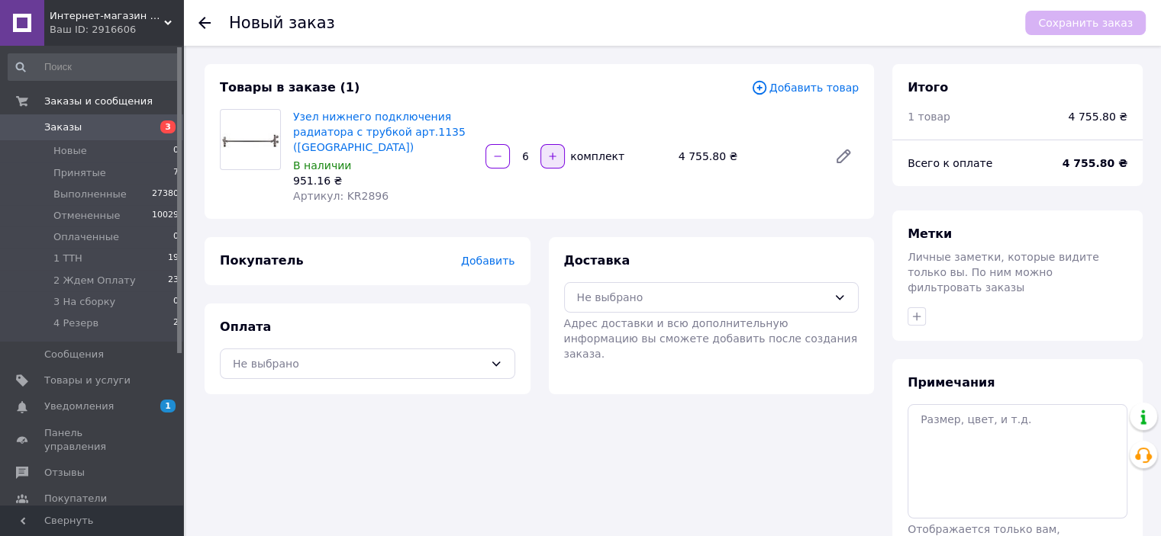
click at [549, 152] on icon "button" at bounding box center [552, 156] width 11 height 11
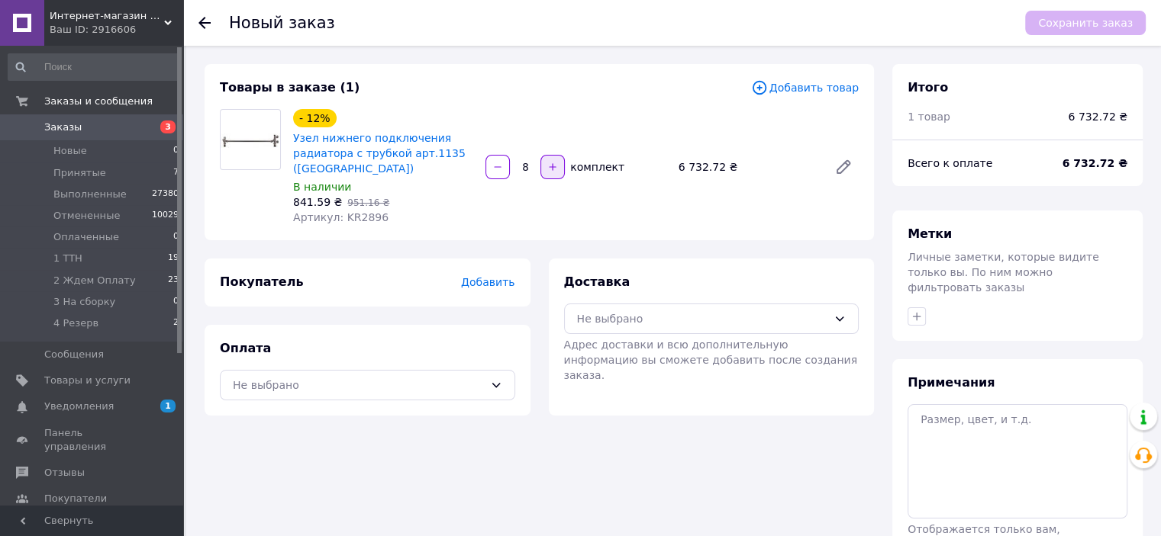
click at [549, 152] on div "8   комплект" at bounding box center [575, 167] width 192 height 31
click at [490, 166] on button "button" at bounding box center [497, 167] width 24 height 24
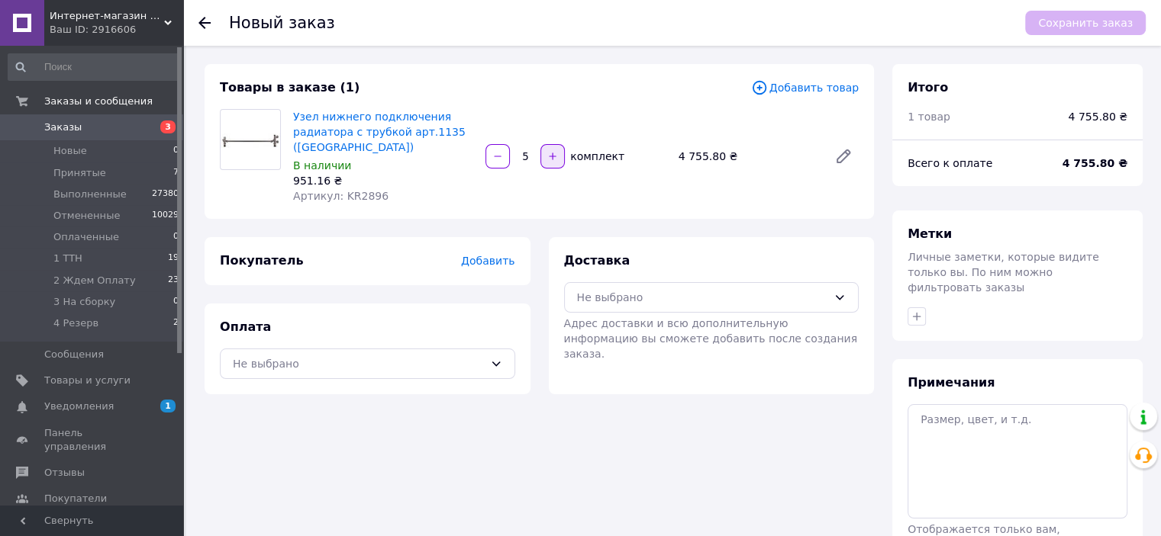
click at [543, 155] on button "button" at bounding box center [552, 156] width 24 height 24
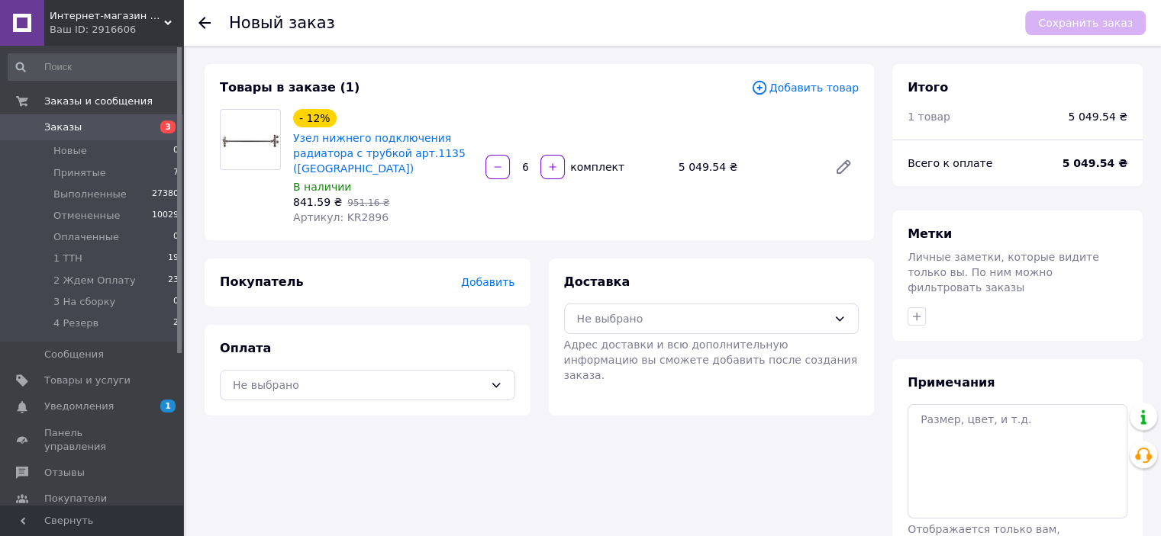
click at [804, 87] on span "Добавить товар" at bounding box center [805, 87] width 108 height 17
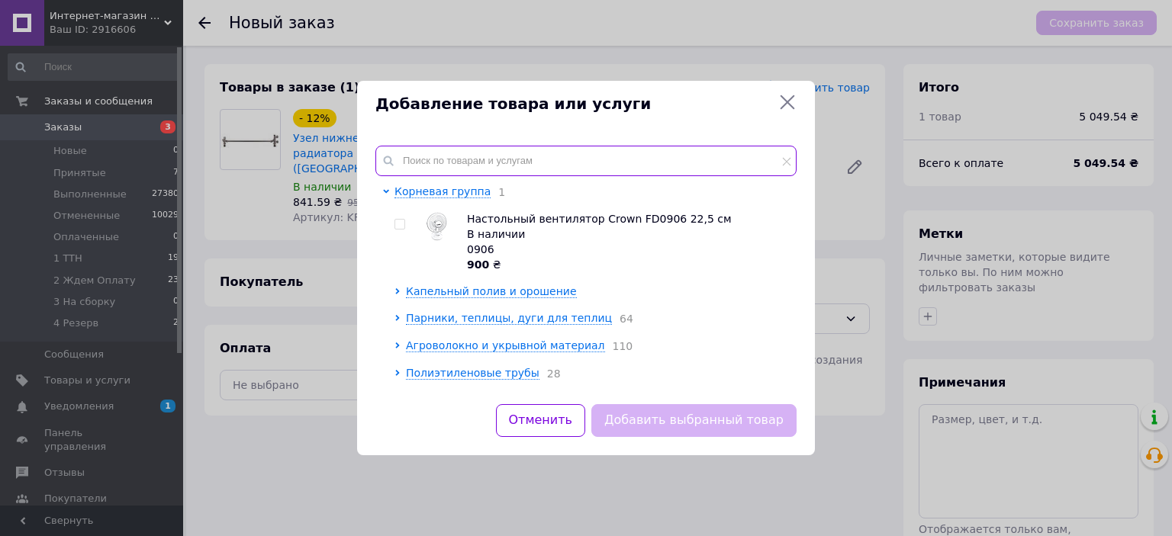
click at [446, 167] on input "text" at bounding box center [585, 161] width 421 height 31
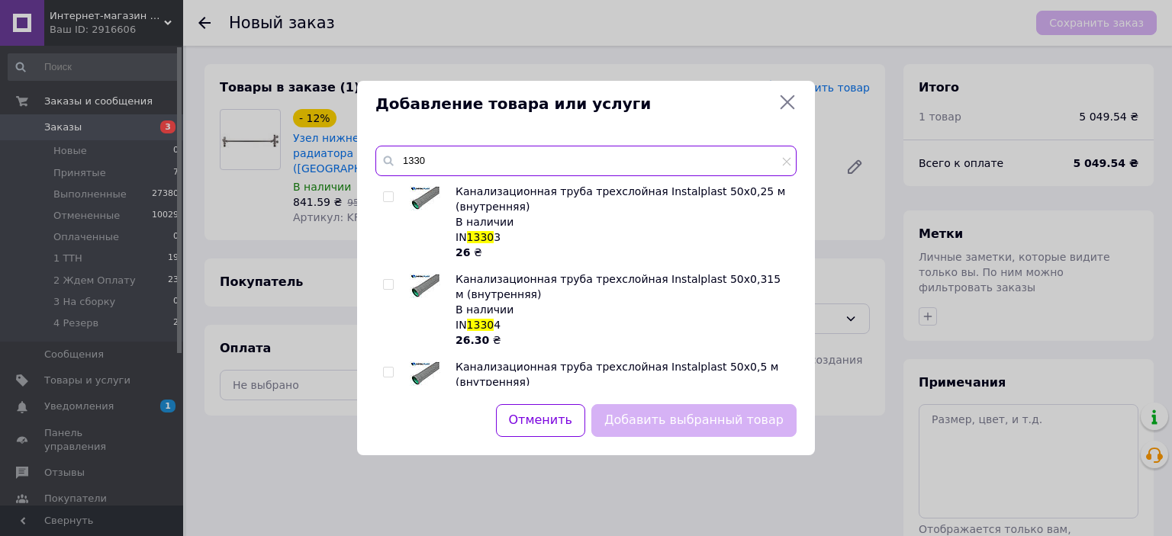
click at [441, 171] on input "1330" at bounding box center [585, 161] width 421 height 31
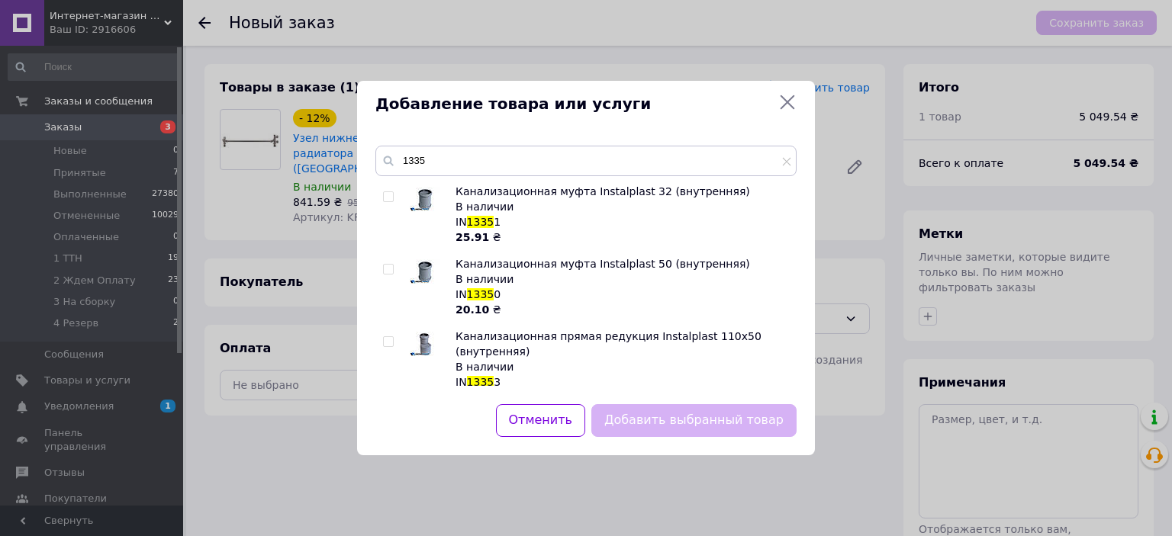
click at [479, 199] on div "В наличии" at bounding box center [622, 206] width 333 height 15
click at [443, 170] on input "1335" at bounding box center [585, 161] width 421 height 31
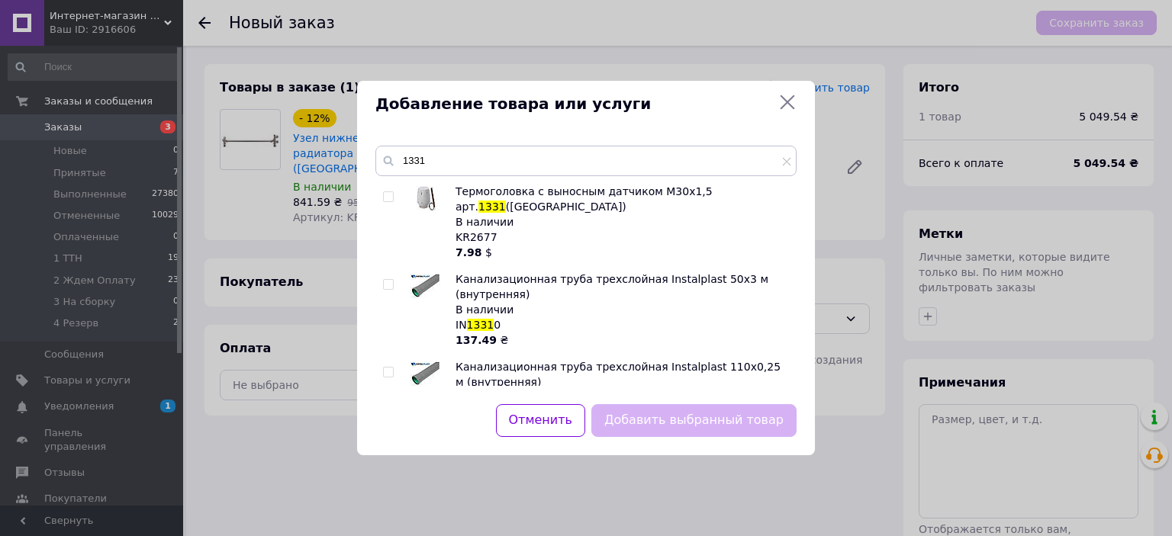
click at [446, 189] on div at bounding box center [433, 222] width 46 height 76
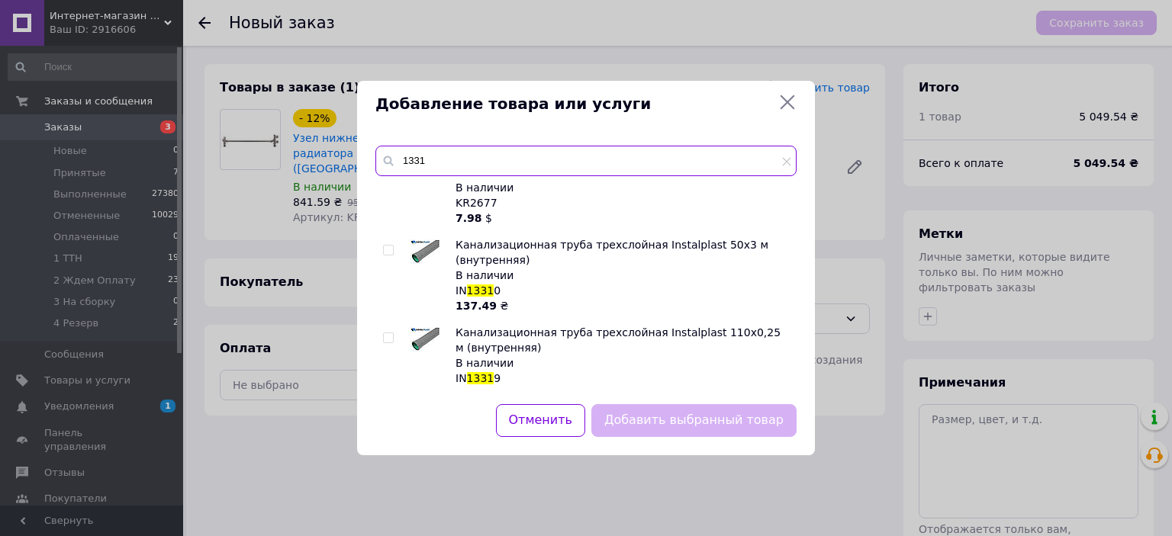
click at [436, 157] on input "1331" at bounding box center [585, 161] width 421 height 31
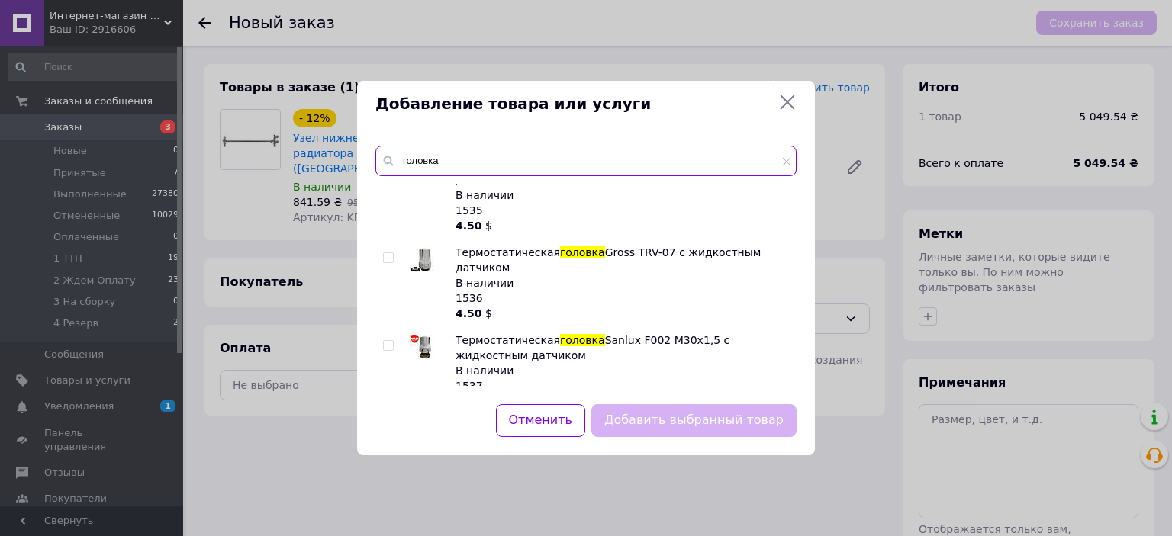
scroll to position [104, 0]
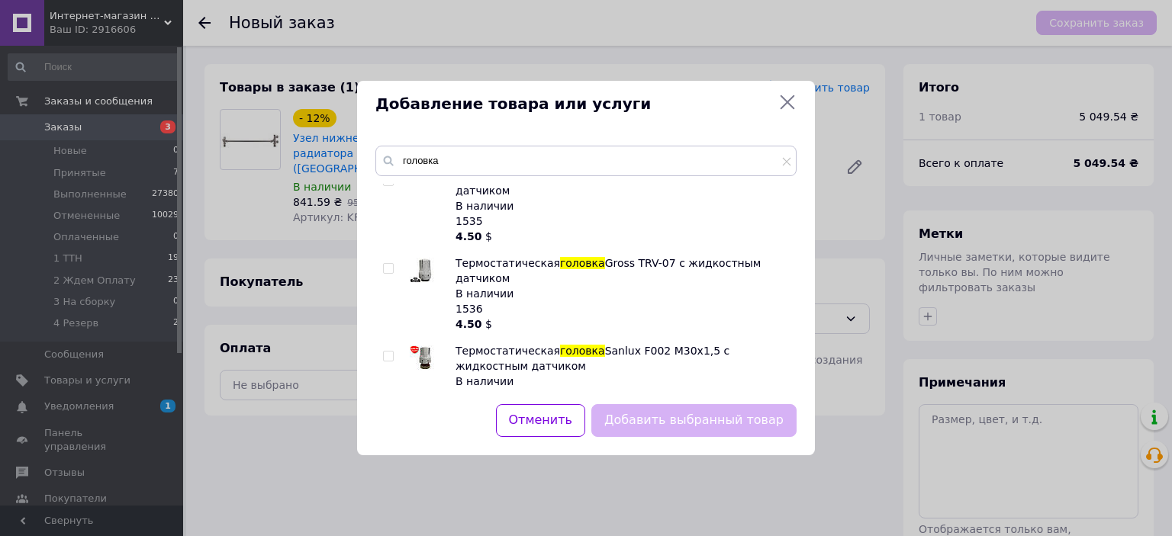
click at [387, 264] on input "checkbox" at bounding box center [388, 269] width 10 height 10
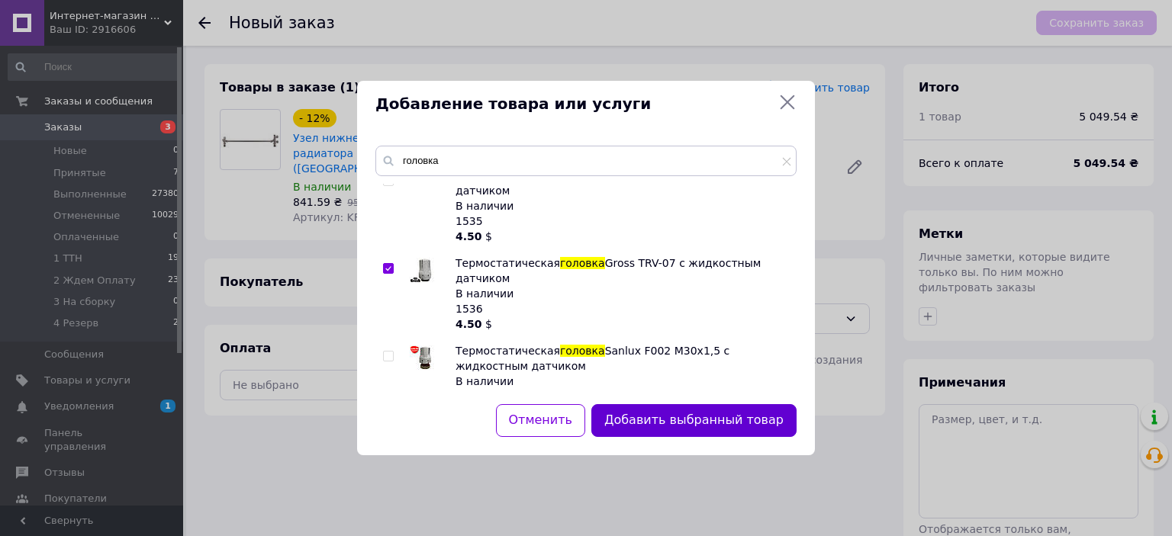
click at [662, 416] on button "Добавить выбранный товар" at bounding box center [693, 420] width 205 height 33
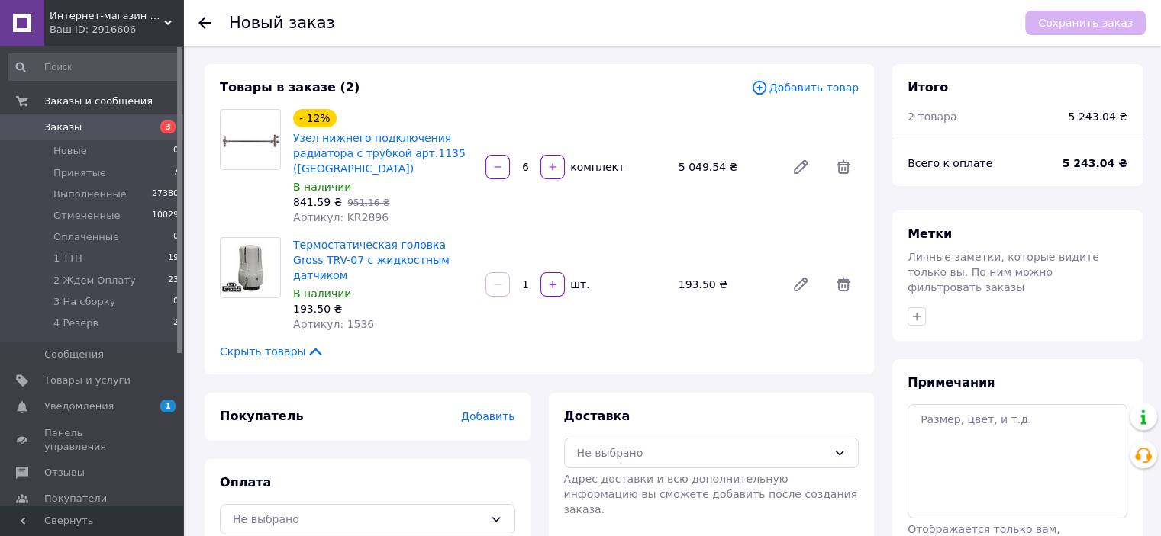
click at [514, 279] on input "1" at bounding box center [525, 284] width 24 height 11
click at [549, 211] on div "- 12% Узел нижнего подключения радиатора с трубкой арт.1135 (Чехия) В наличии 8…" at bounding box center [576, 167] width 578 height 122
click at [804, 92] on span "Добавить товар" at bounding box center [805, 87] width 108 height 17
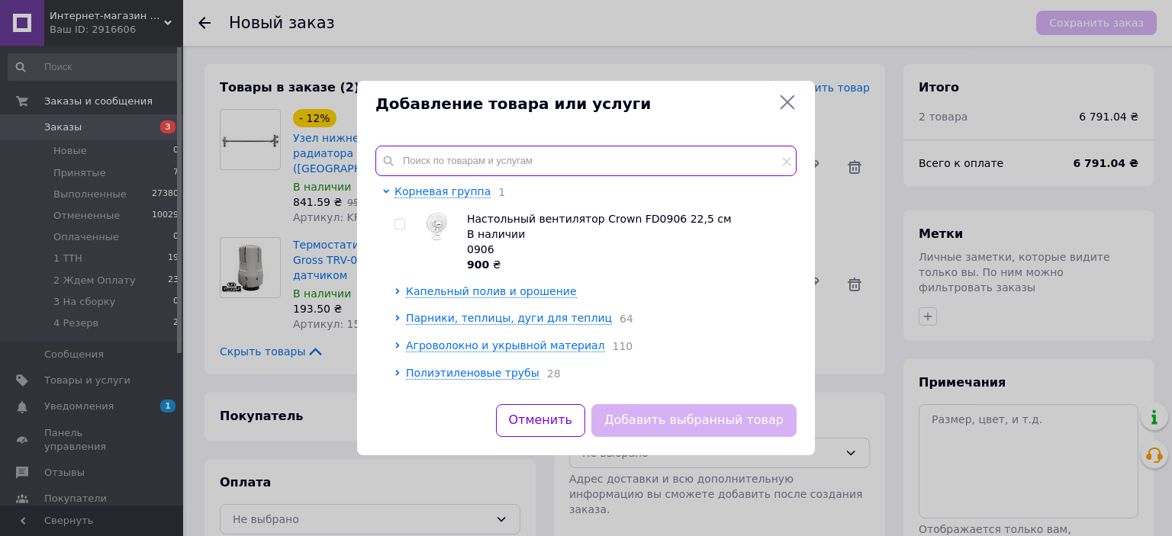
click at [505, 165] on input "text" at bounding box center [585, 161] width 421 height 31
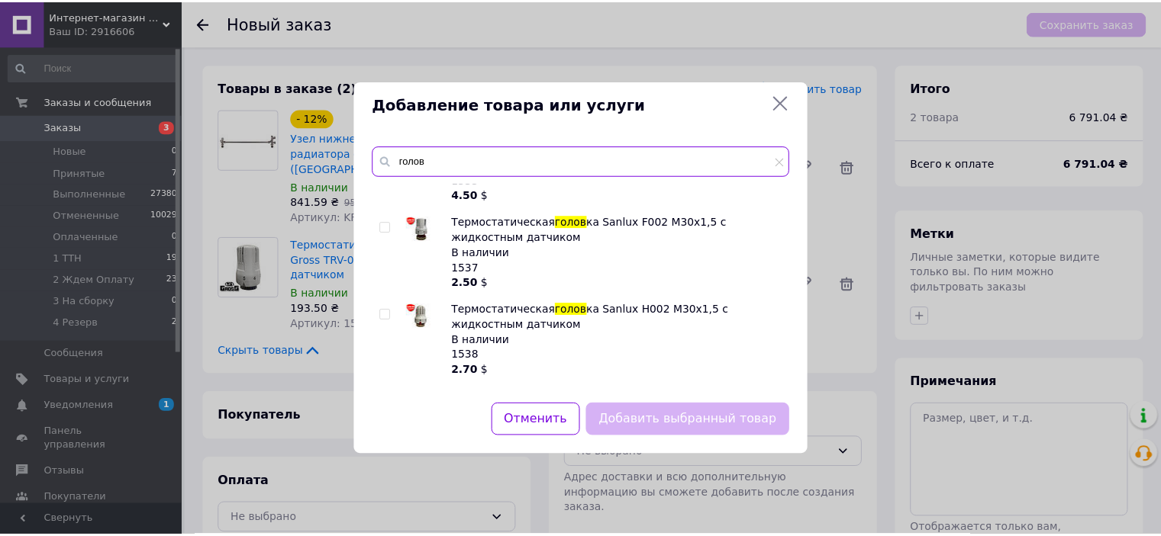
scroll to position [143, 0]
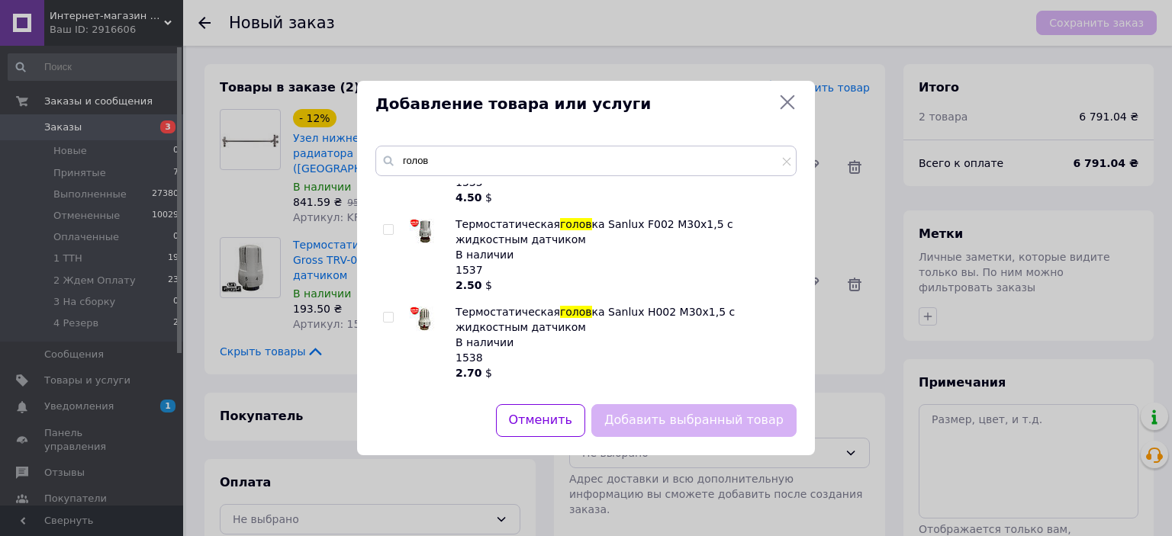
click at [385, 313] on input "checkbox" at bounding box center [388, 318] width 10 height 10
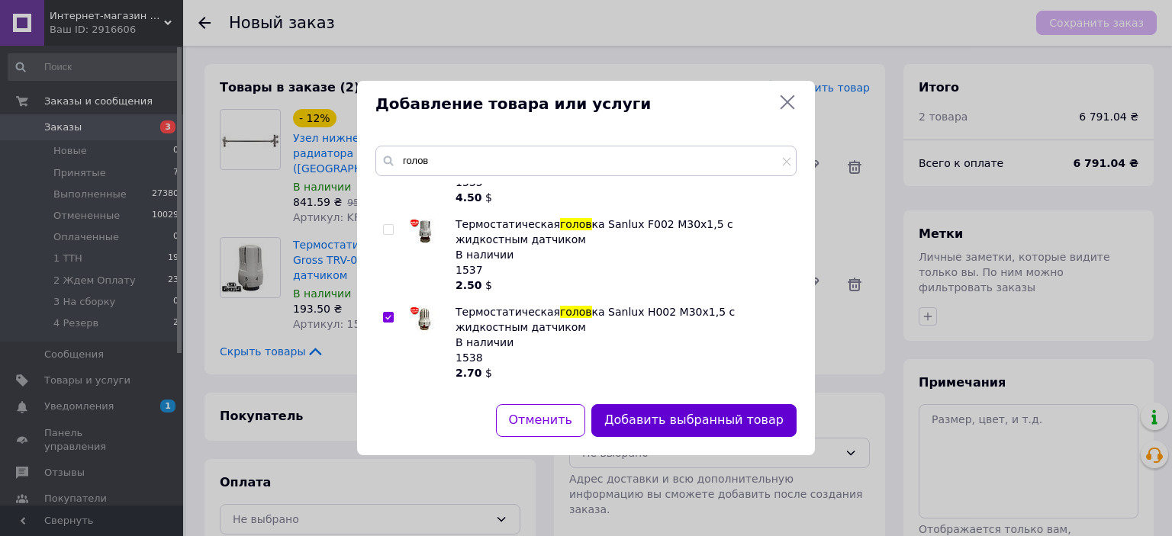
click at [638, 423] on button "Добавить выбранный товар" at bounding box center [693, 420] width 205 height 33
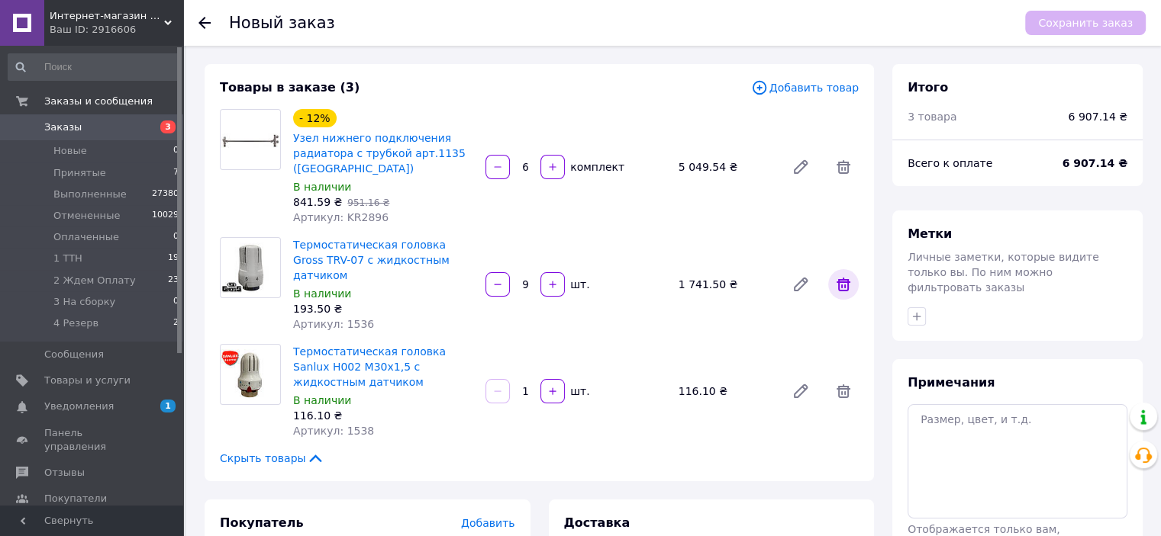
click at [845, 277] on icon at bounding box center [843, 284] width 18 height 18
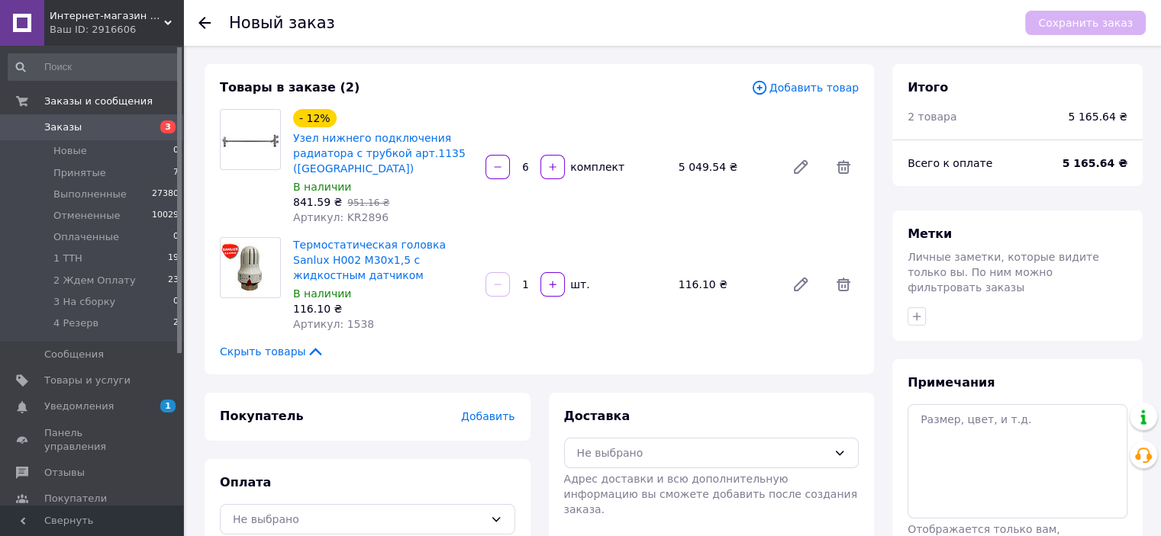
click at [530, 280] on input "1" at bounding box center [525, 284] width 24 height 11
